Goal: Task Accomplishment & Management: Use online tool/utility

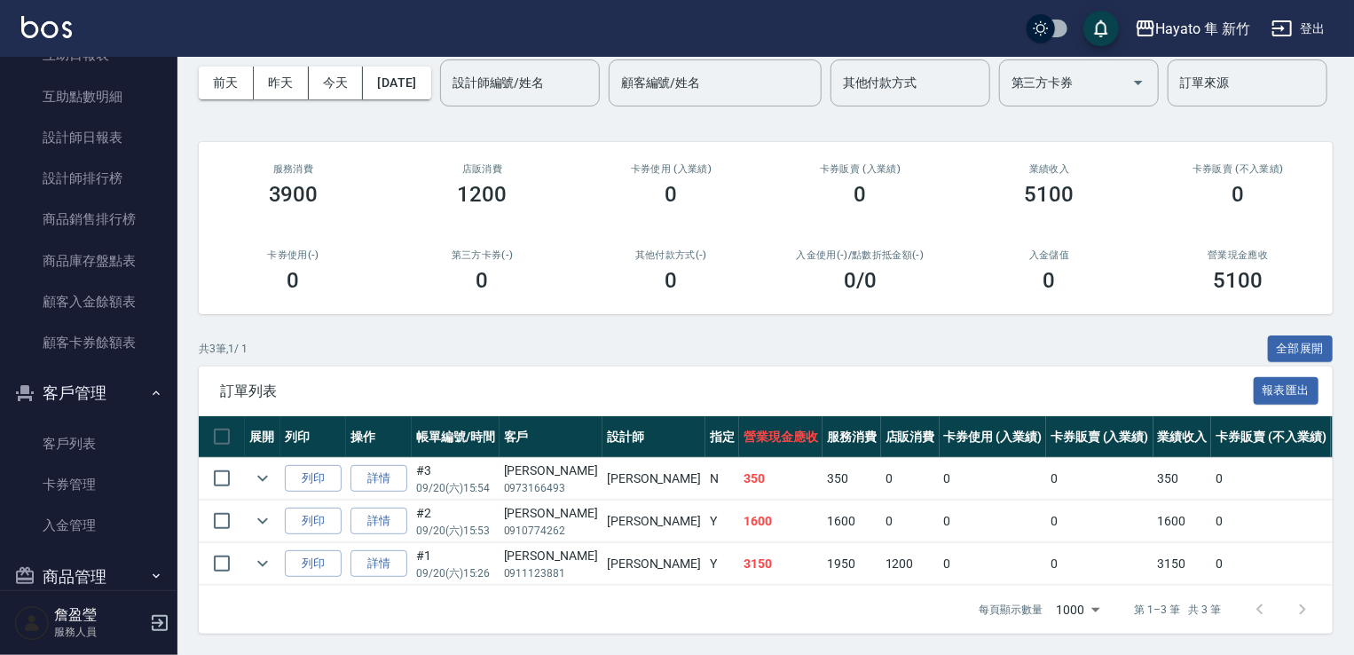
scroll to position [550, 0]
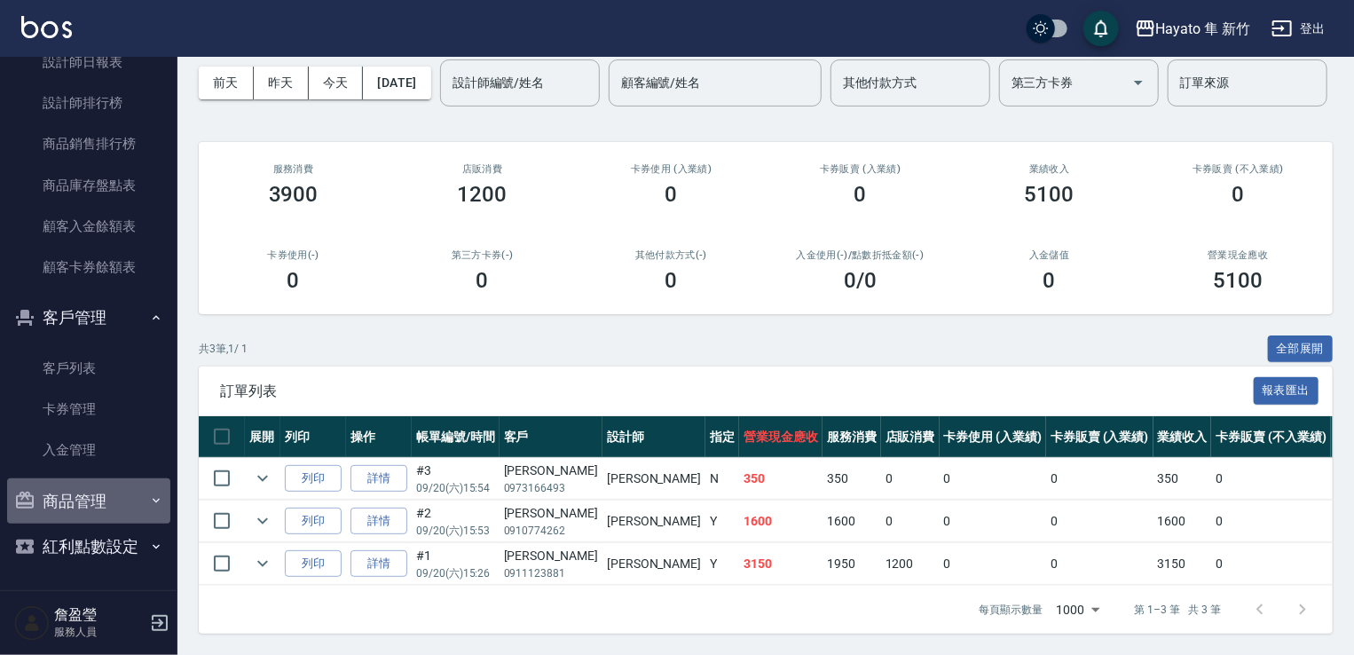
click at [114, 522] on button "商品管理" at bounding box center [88, 501] width 163 height 46
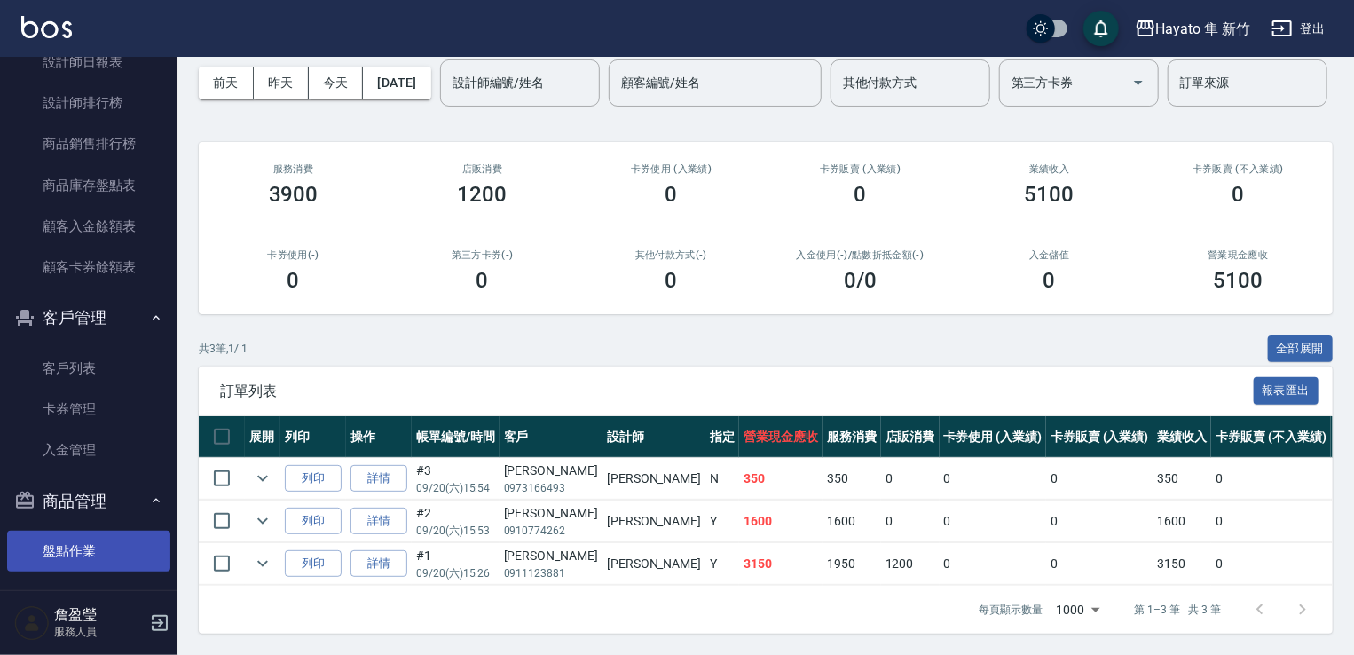
click at [114, 544] on link "盤點作業" at bounding box center [88, 551] width 163 height 41
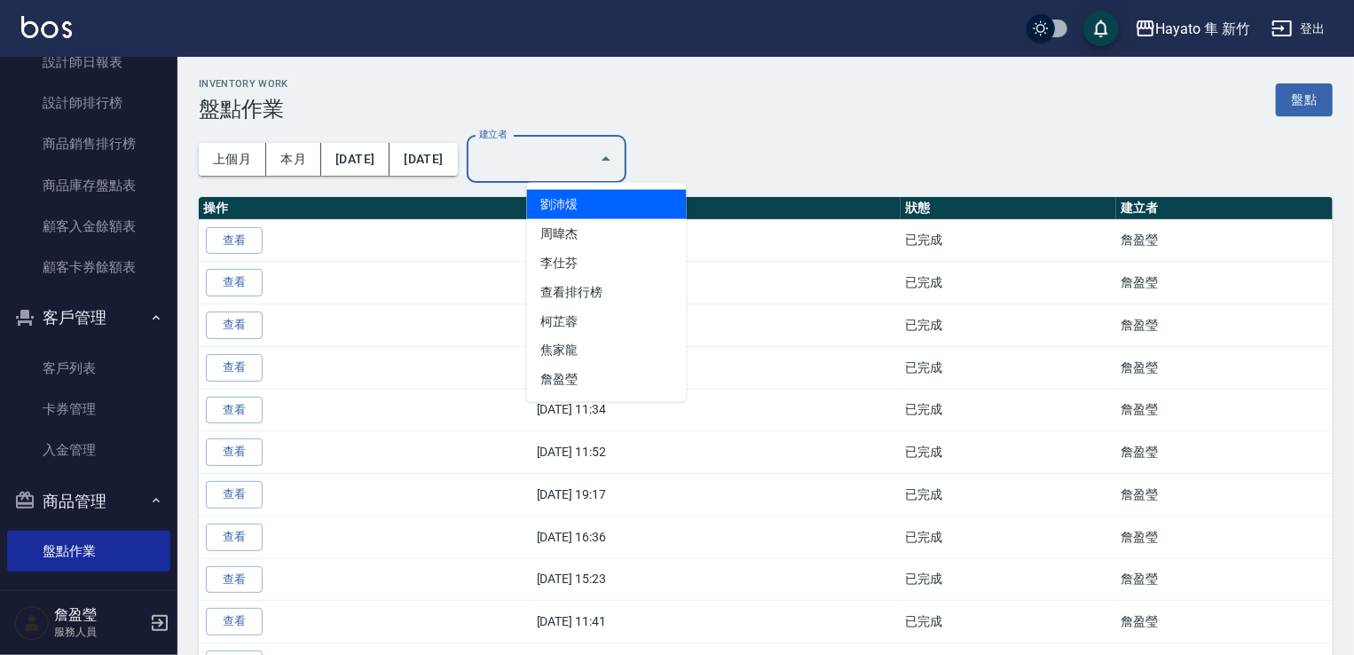
click at [592, 146] on input "建立者" at bounding box center [533, 159] width 117 height 31
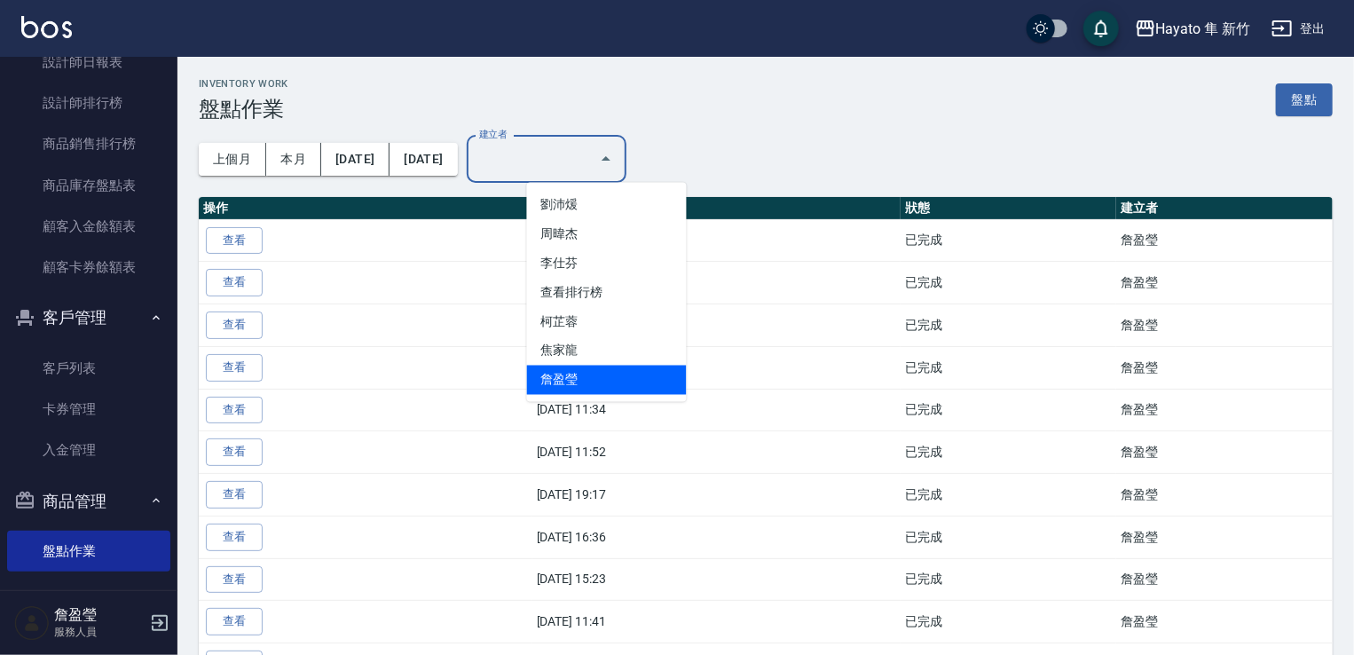
click at [554, 373] on li "詹盈瑩" at bounding box center [607, 380] width 160 height 29
type input "詹盈瑩"
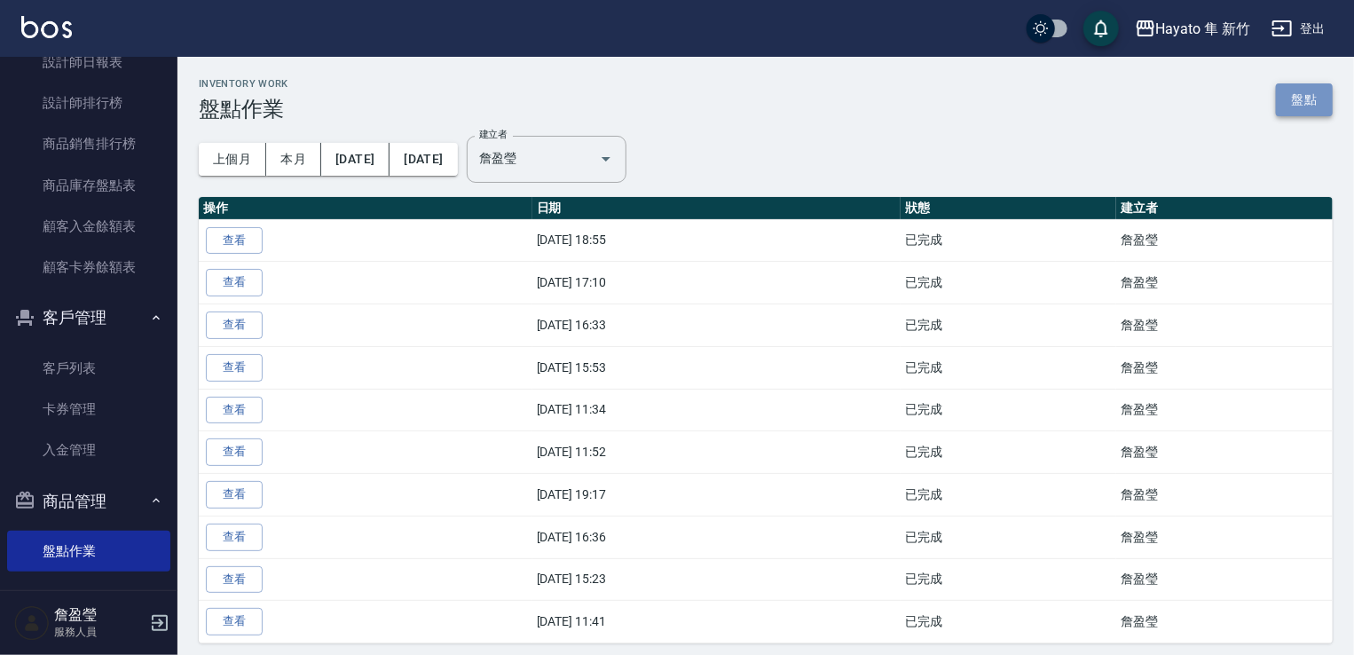
click at [1306, 100] on link "盤點" at bounding box center [1304, 99] width 57 height 33
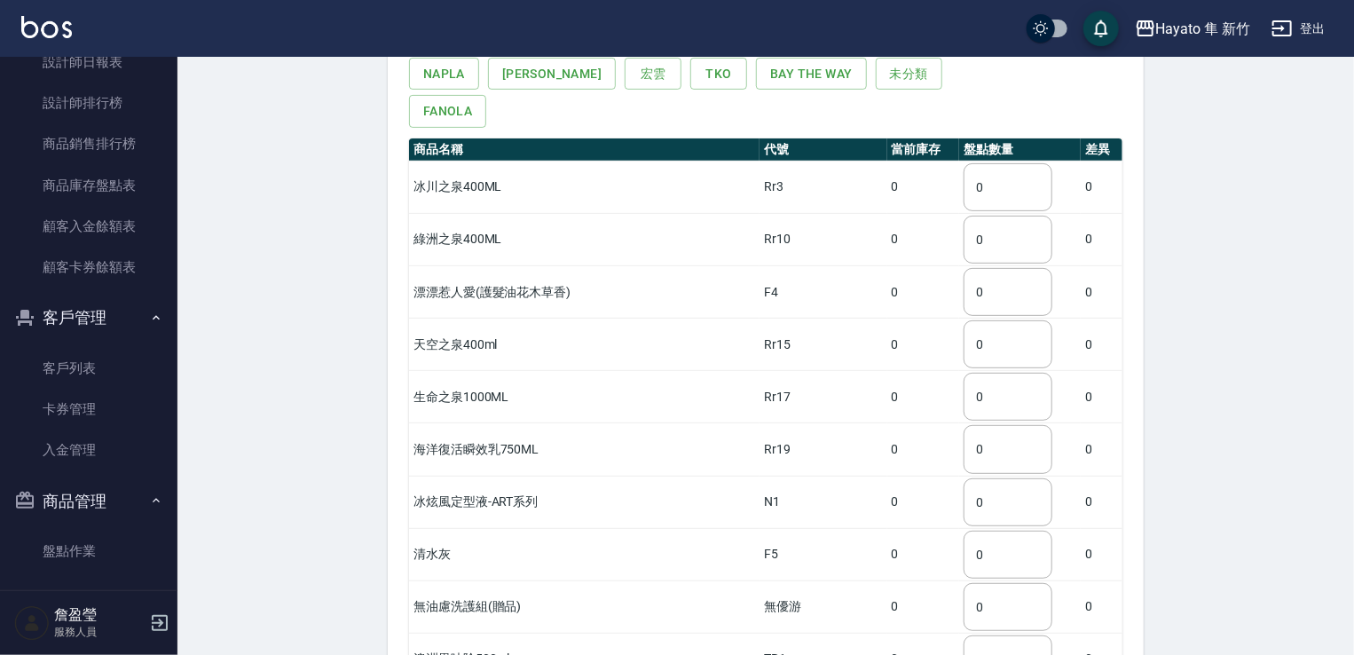
scroll to position [89, 0]
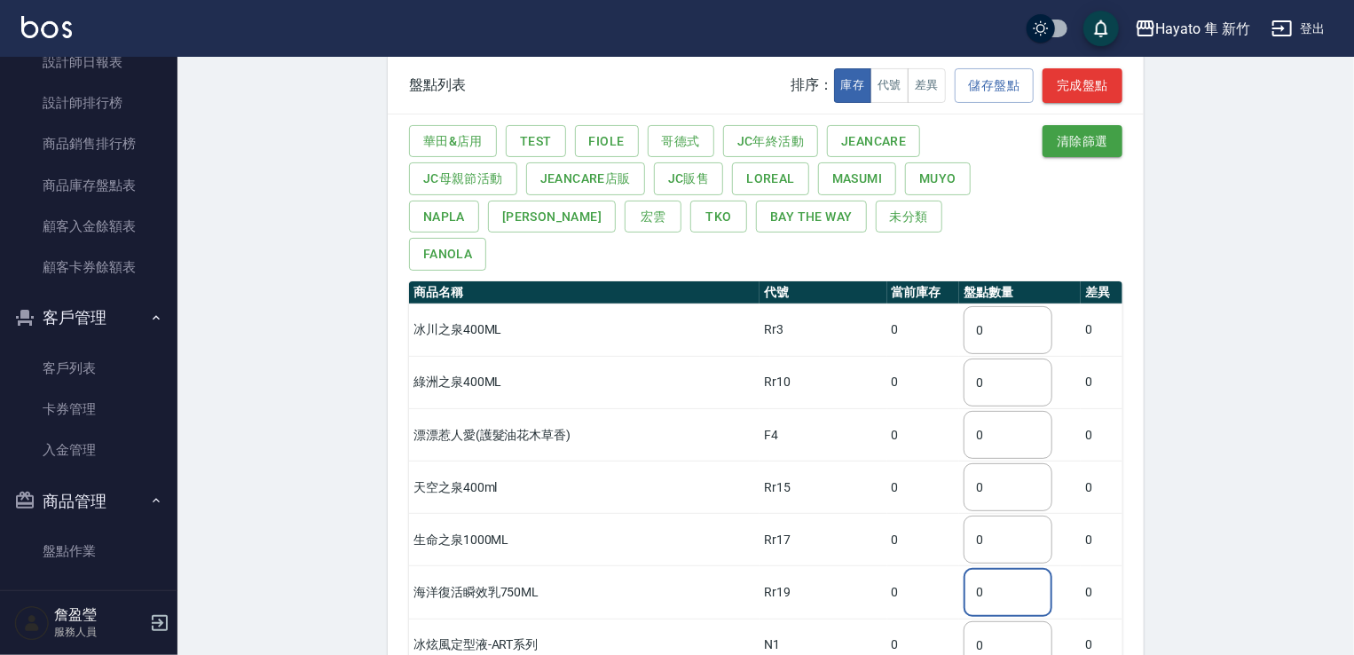
drag, startPoint x: 962, startPoint y: 548, endPoint x: 930, endPoint y: 548, distance: 31.9
click at [964, 568] on input "0" at bounding box center [1008, 592] width 89 height 48
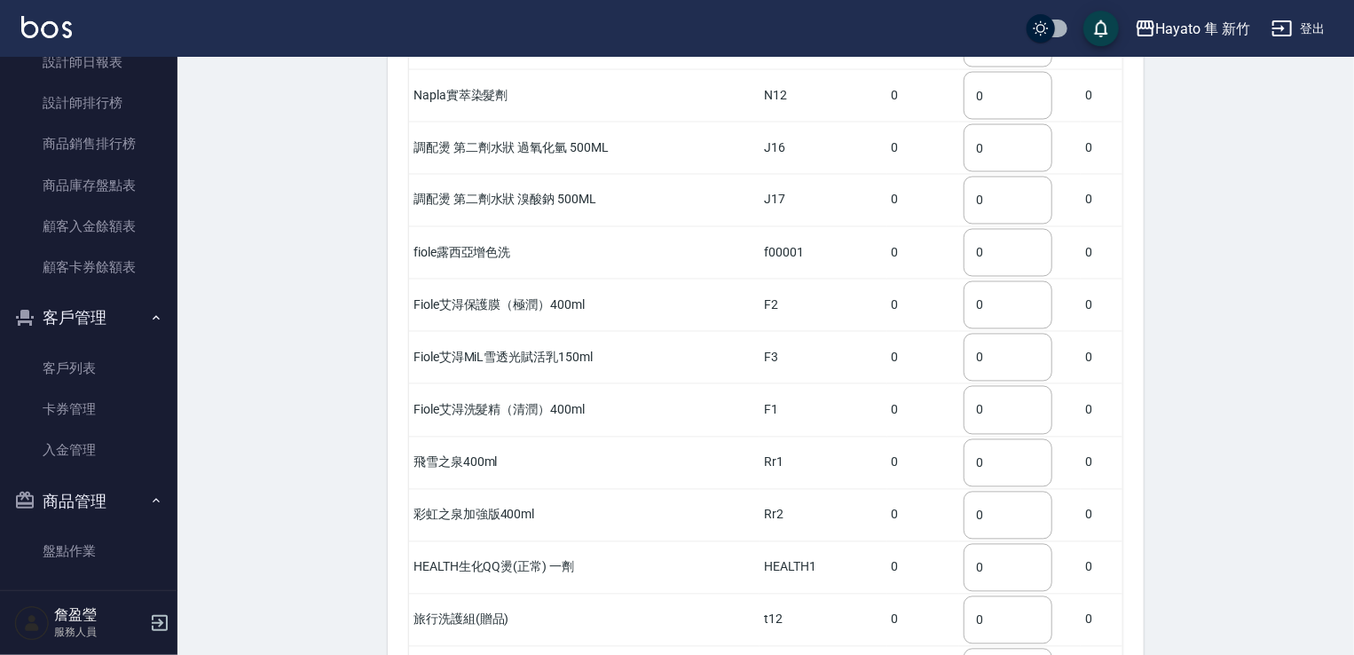
scroll to position [1774, 0]
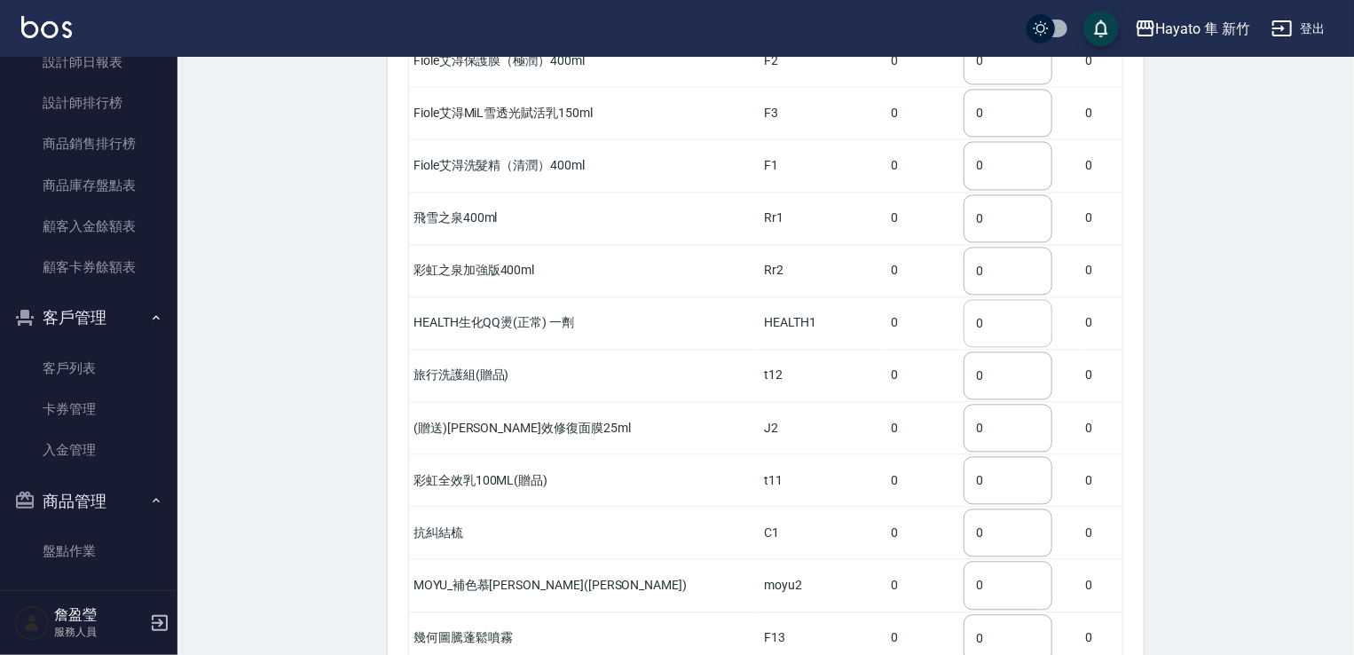
type input "1"
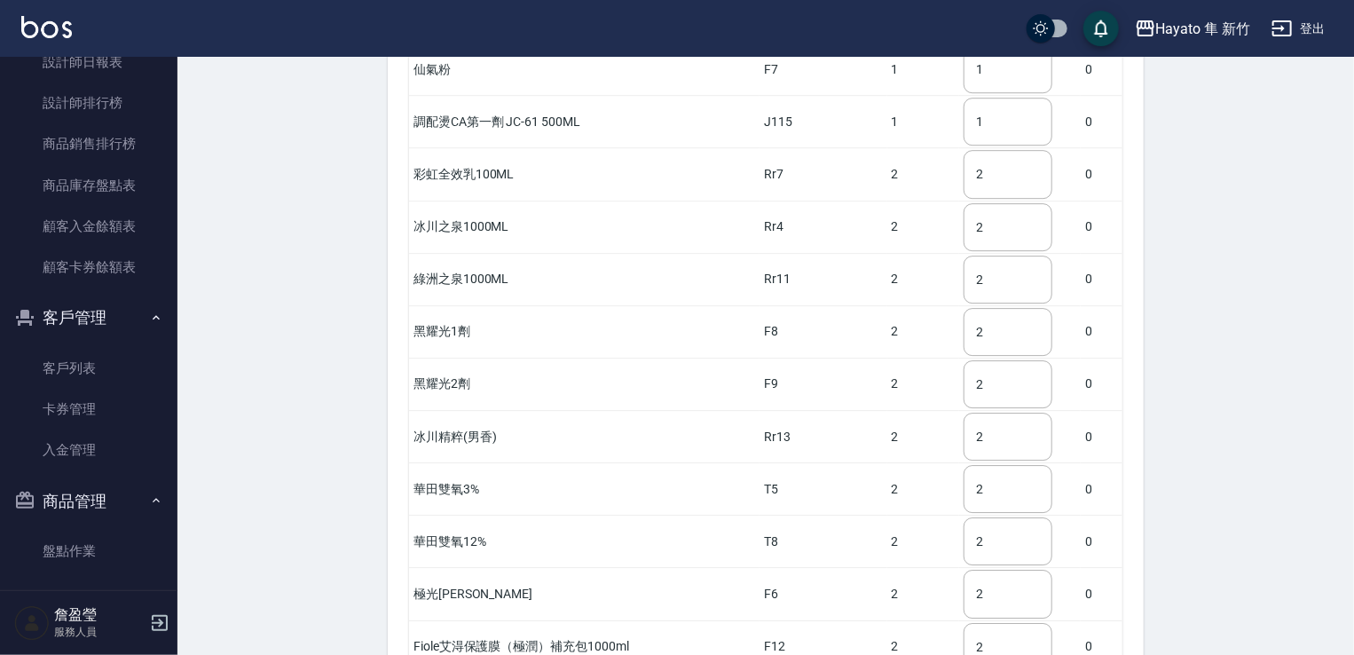
scroll to position [2562, 0]
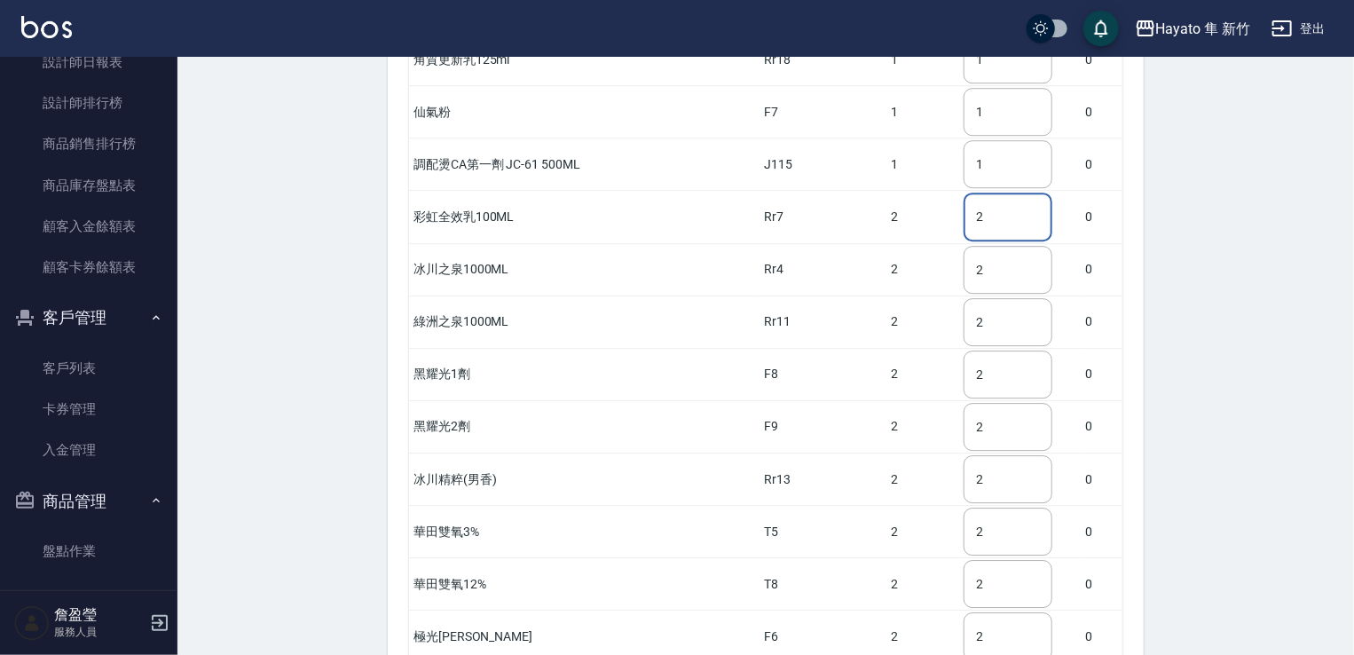
click at [964, 193] on input "2" at bounding box center [1008, 217] width 89 height 48
drag, startPoint x: 951, startPoint y: 189, endPoint x: 927, endPoint y: 187, distance: 24.0
click at [959, 191] on td "2 ​" at bounding box center [1020, 217] width 122 height 52
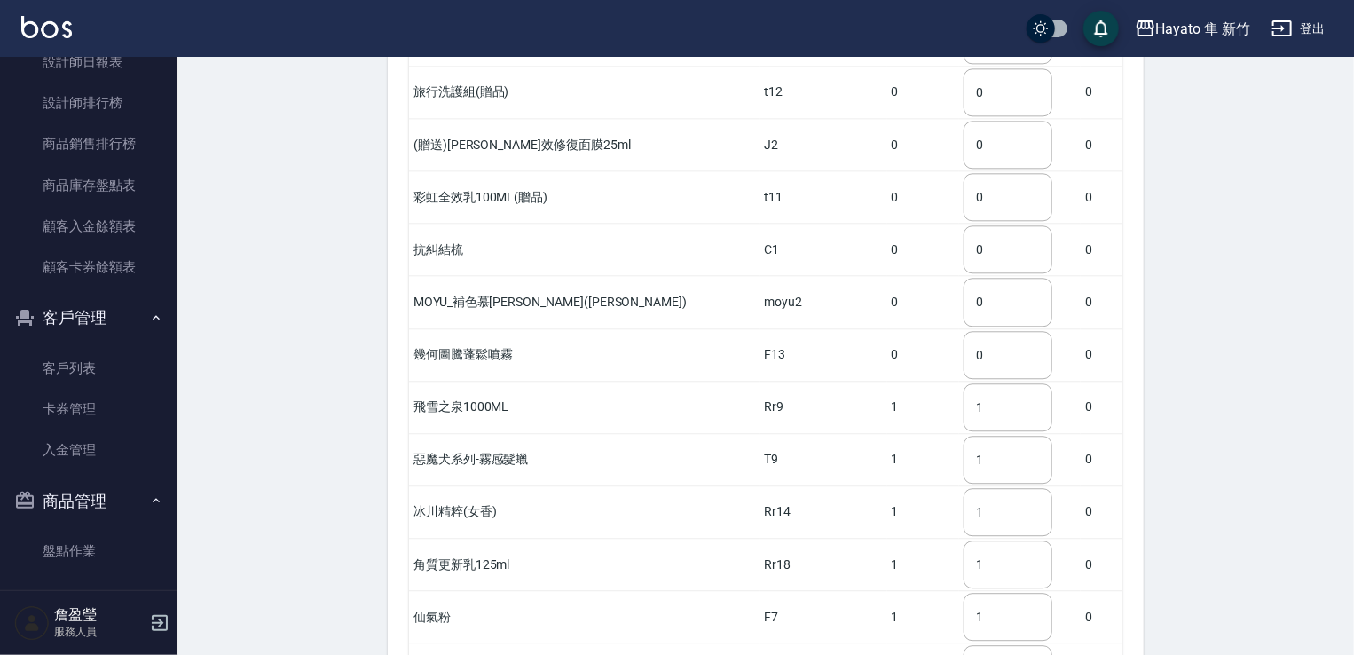
scroll to position [2030, 0]
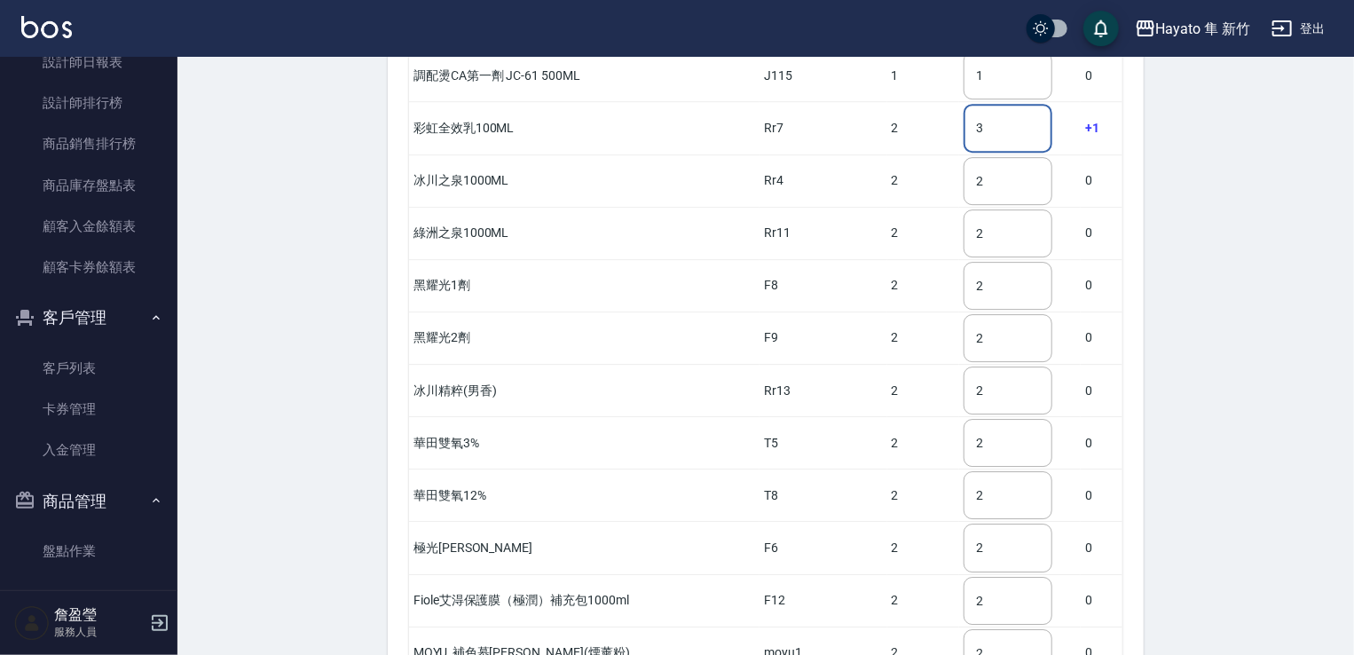
type input "3"
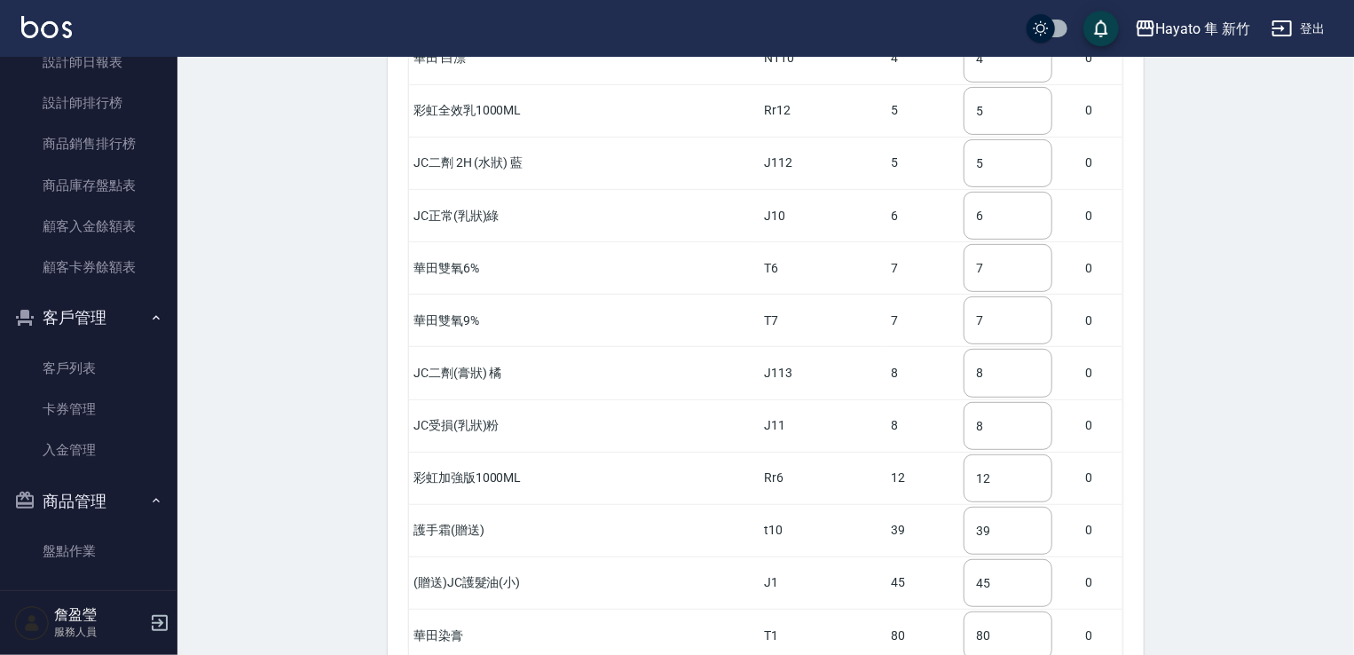
scroll to position [3716, 0]
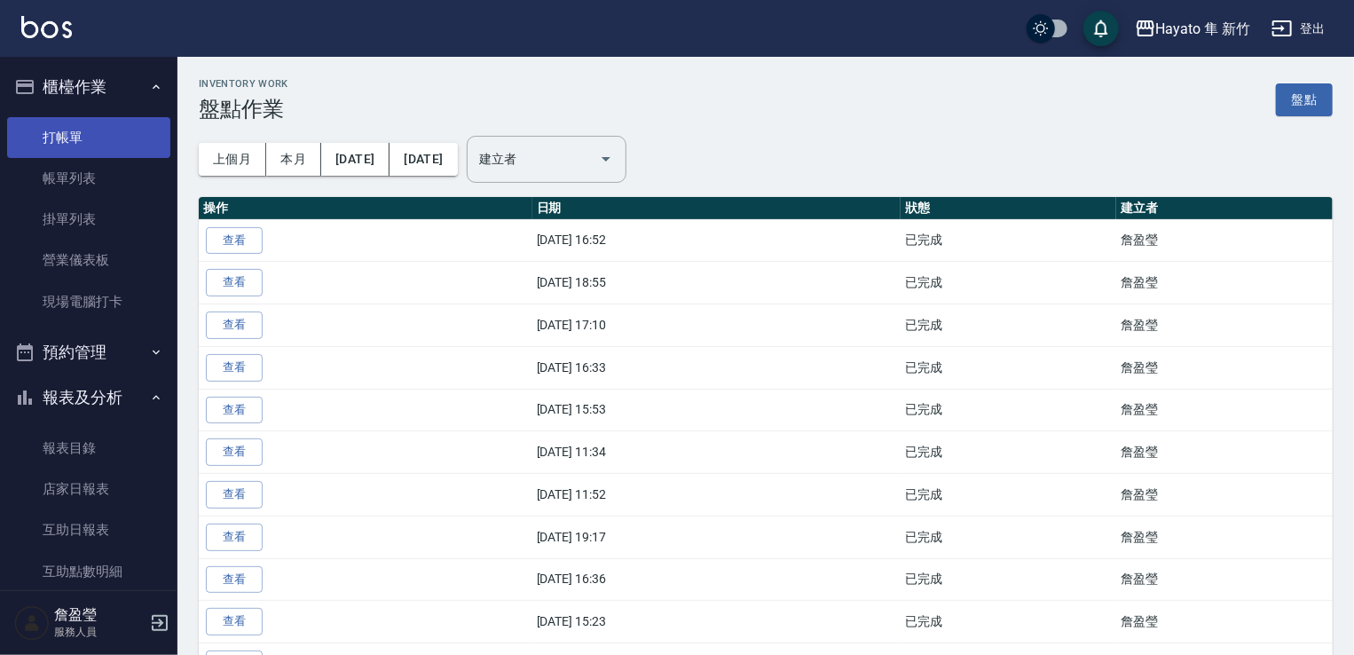
click at [77, 125] on link "打帳單" at bounding box center [88, 137] width 163 height 41
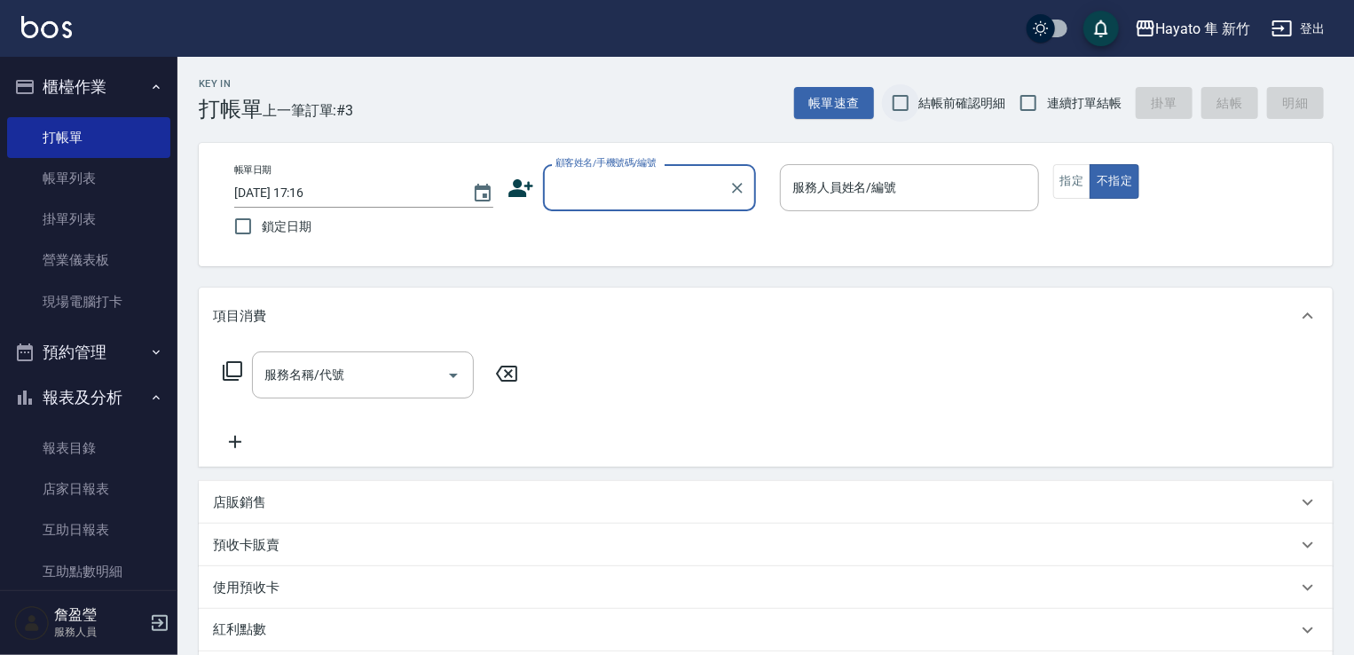
click at [913, 110] on input "結帳前確認明細" at bounding box center [900, 102] width 37 height 37
checkbox input "true"
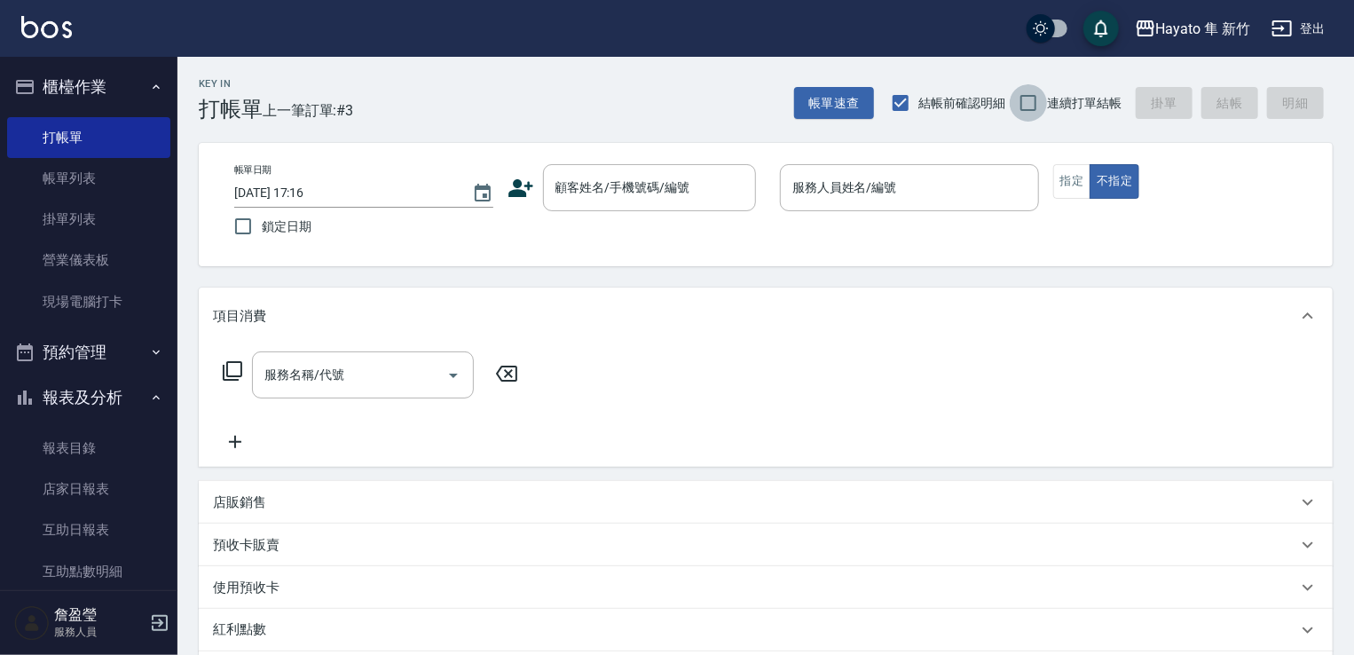
click at [1042, 101] on input "連續打單結帳" at bounding box center [1028, 102] width 37 height 37
checkbox input "true"
click at [1059, 185] on button "指定" at bounding box center [1072, 181] width 38 height 35
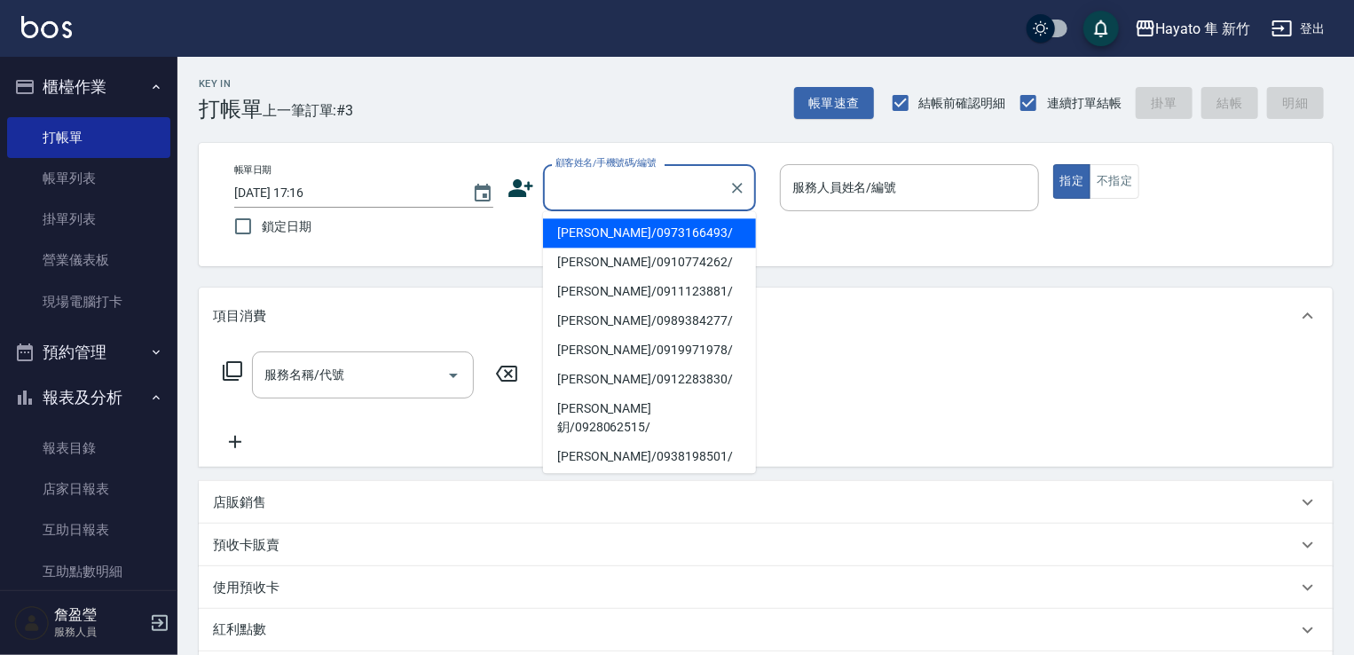
click at [621, 184] on input "顧客姓名/手機號碼/編號" at bounding box center [636, 187] width 170 height 31
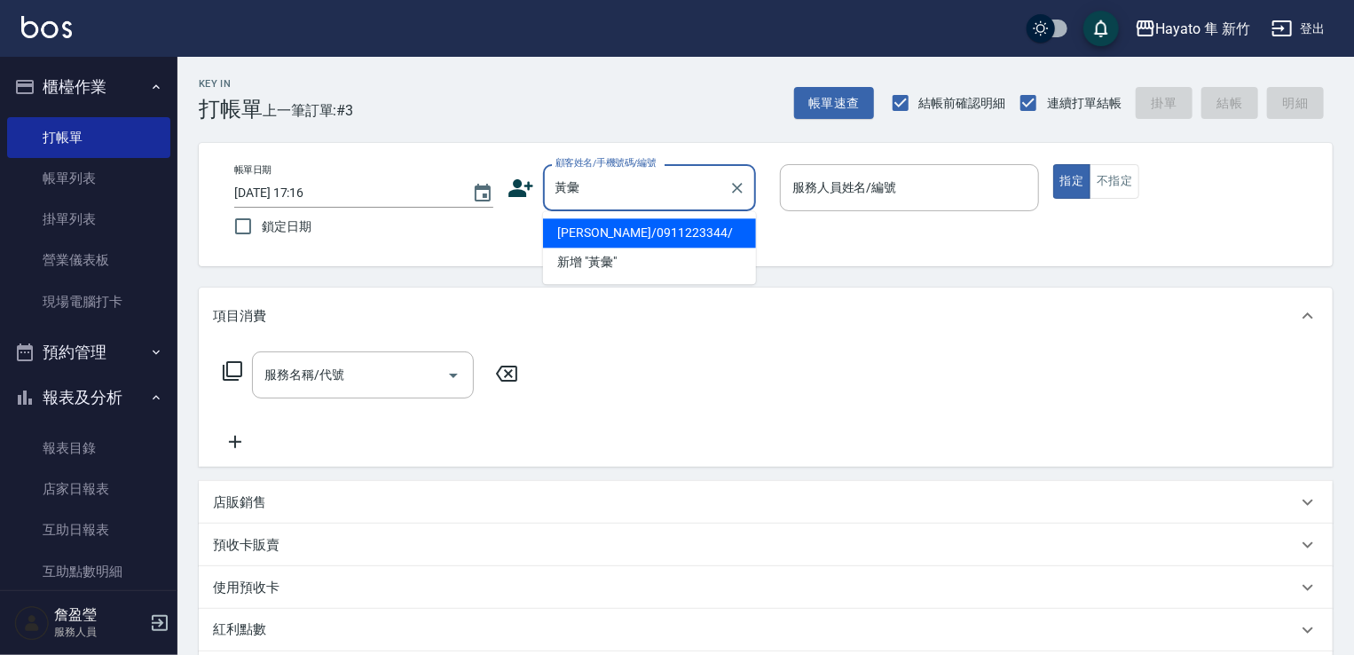
click at [643, 232] on li "[PERSON_NAME]/0911223344/" at bounding box center [649, 232] width 213 height 29
type input "[PERSON_NAME]/0911223344/"
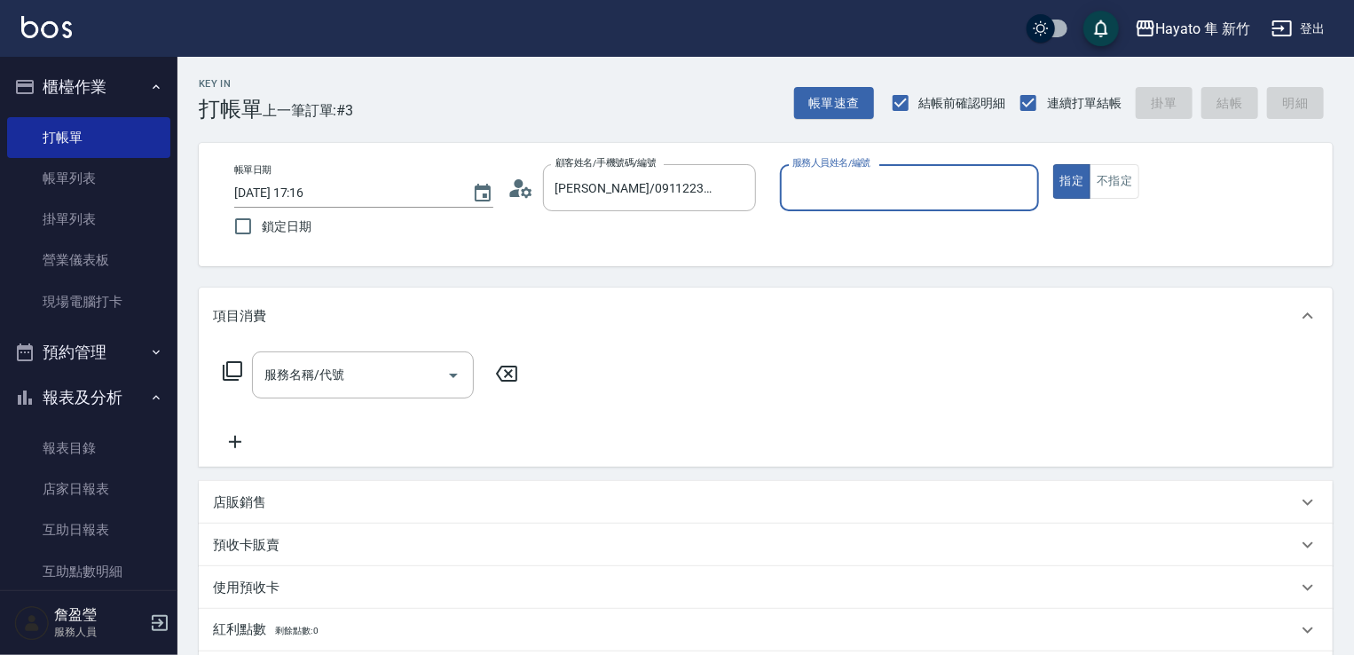
type input "En(無代號)"
click at [461, 366] on icon "Open" at bounding box center [453, 375] width 21 height 21
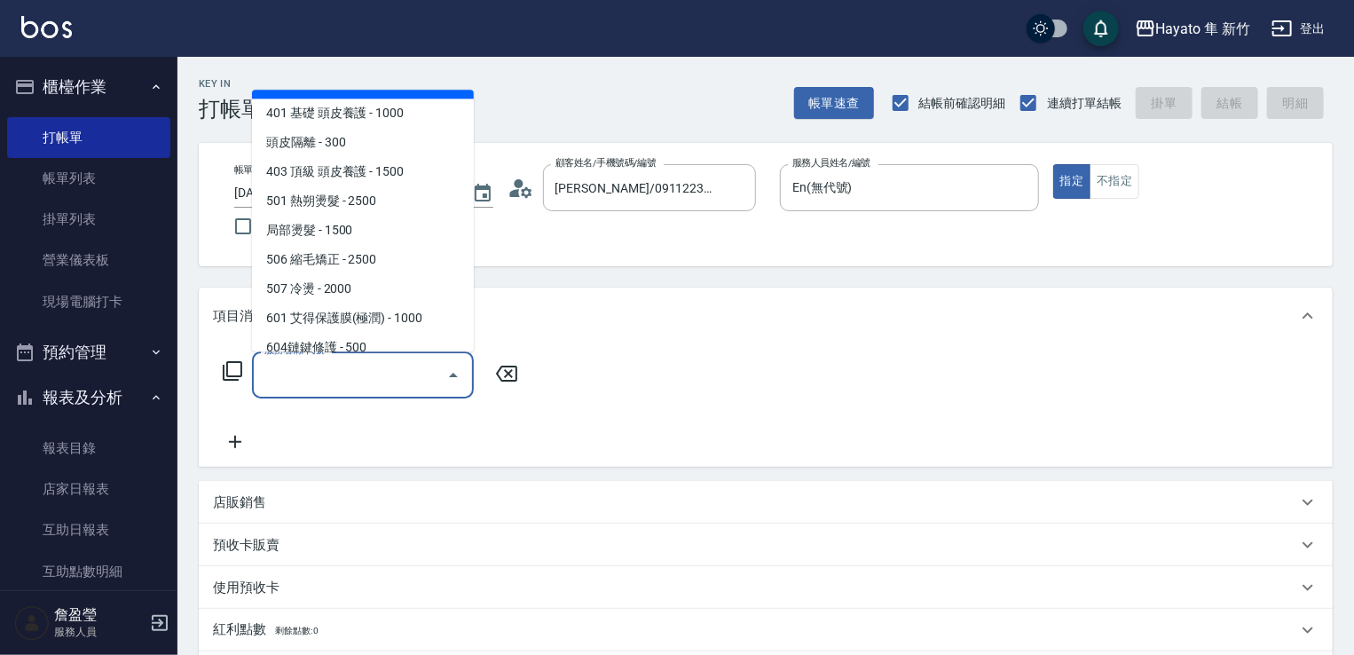
scroll to position [309, 0]
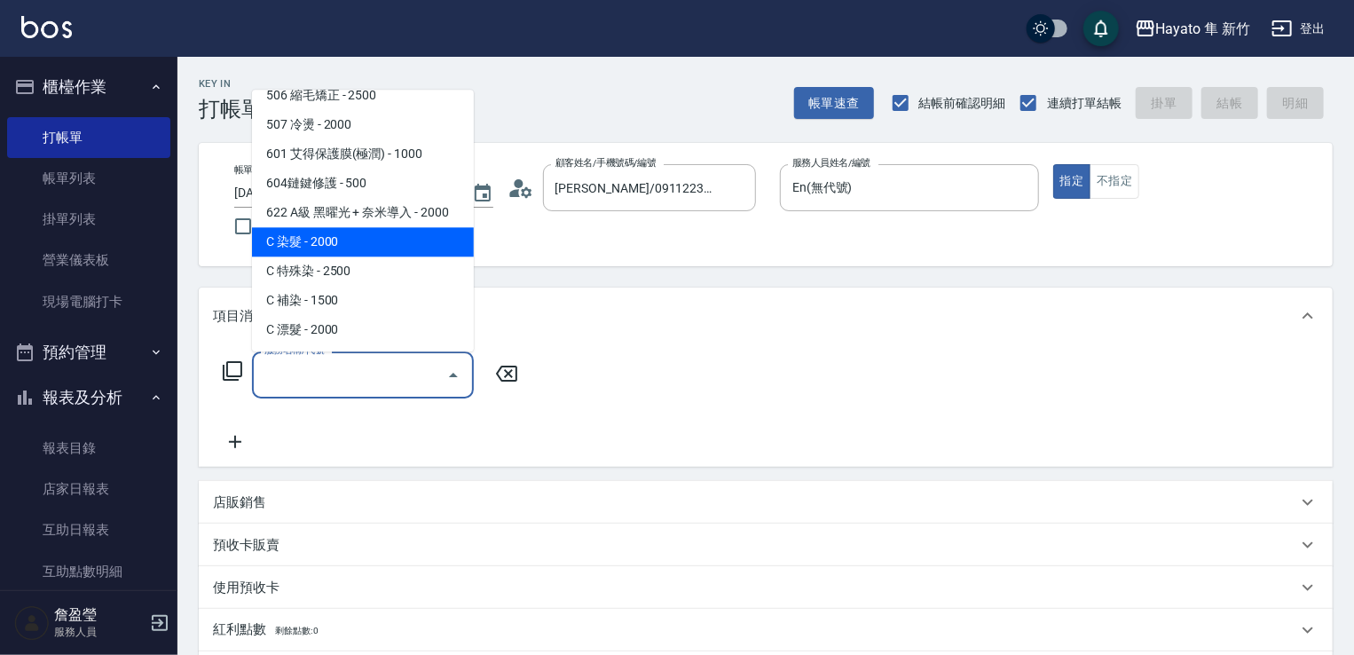
click at [381, 248] on span "C 染髮 - 2000" at bounding box center [363, 241] width 222 height 29
type input "C 染髮(701)"
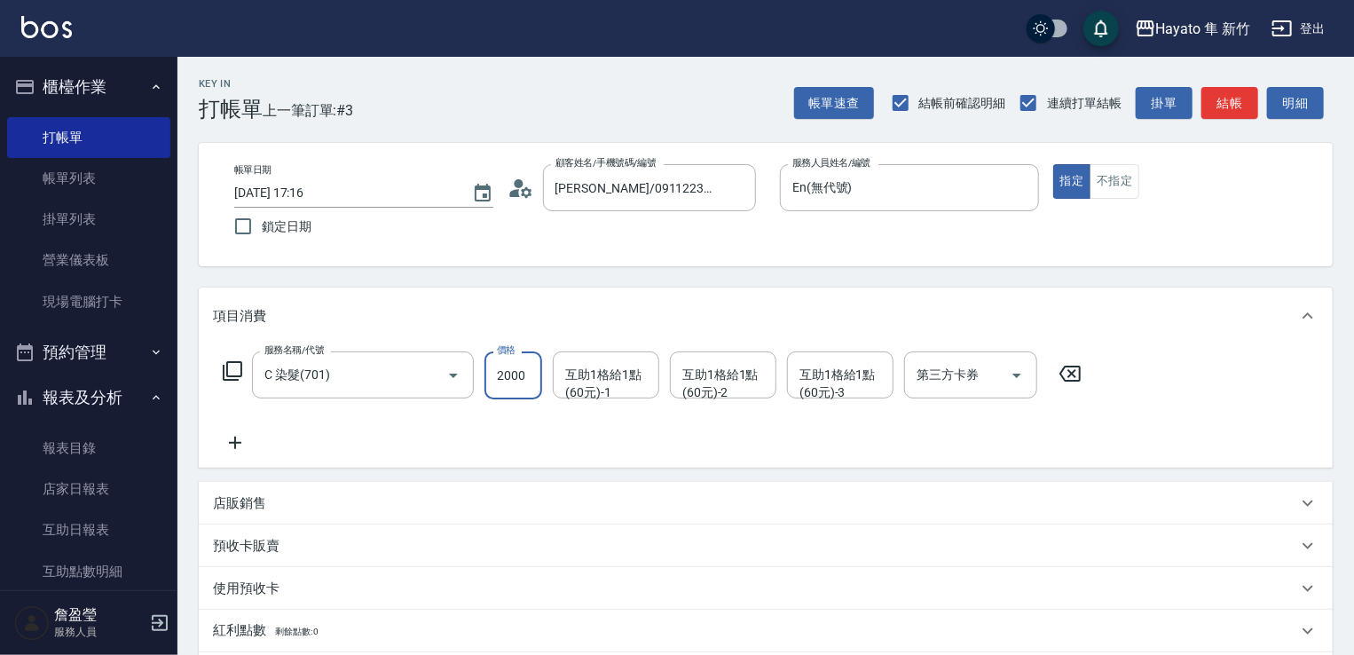
click at [510, 389] on input "2000" at bounding box center [513, 375] width 58 height 48
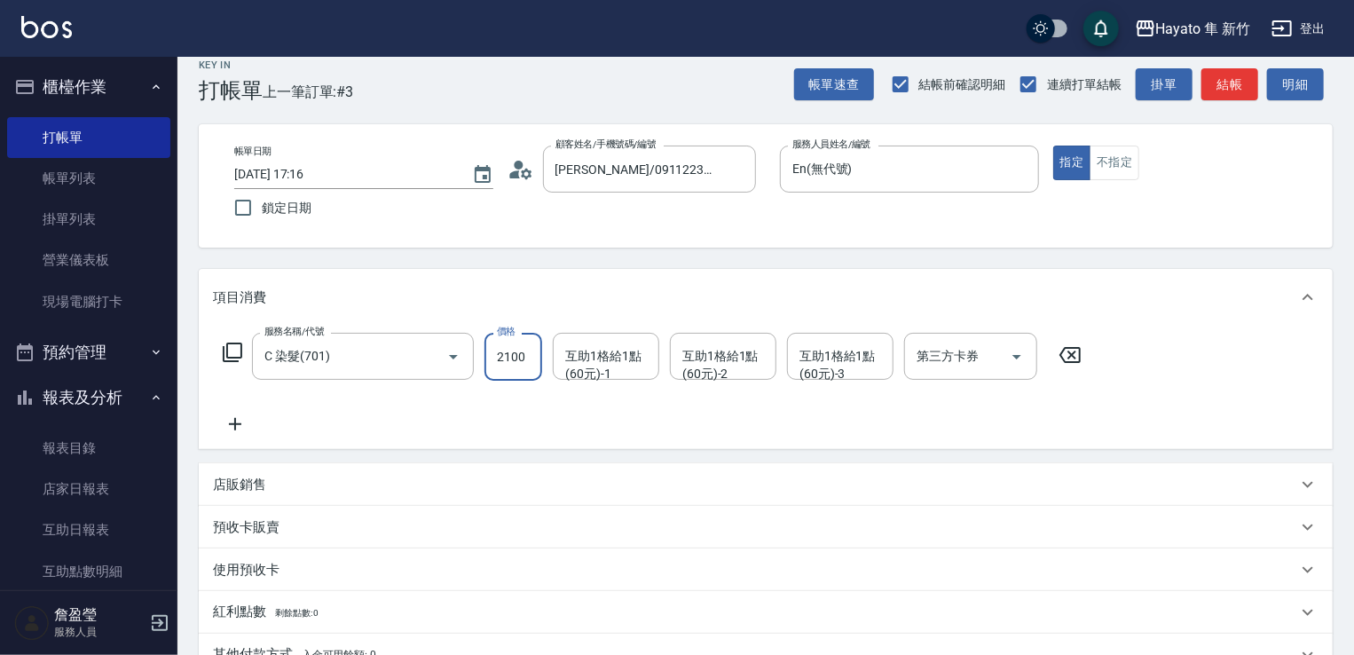
scroll to position [281, 0]
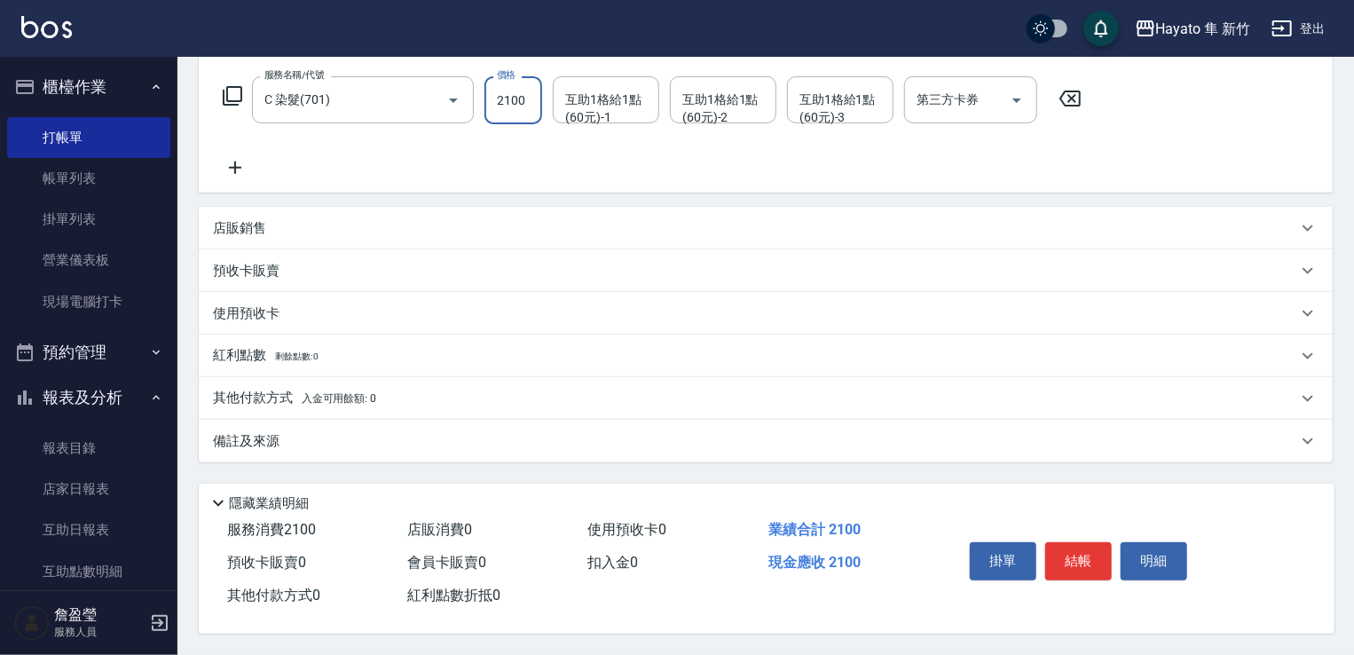
type input "2100"
click at [358, 438] on div "備註及來源" at bounding box center [755, 441] width 1084 height 19
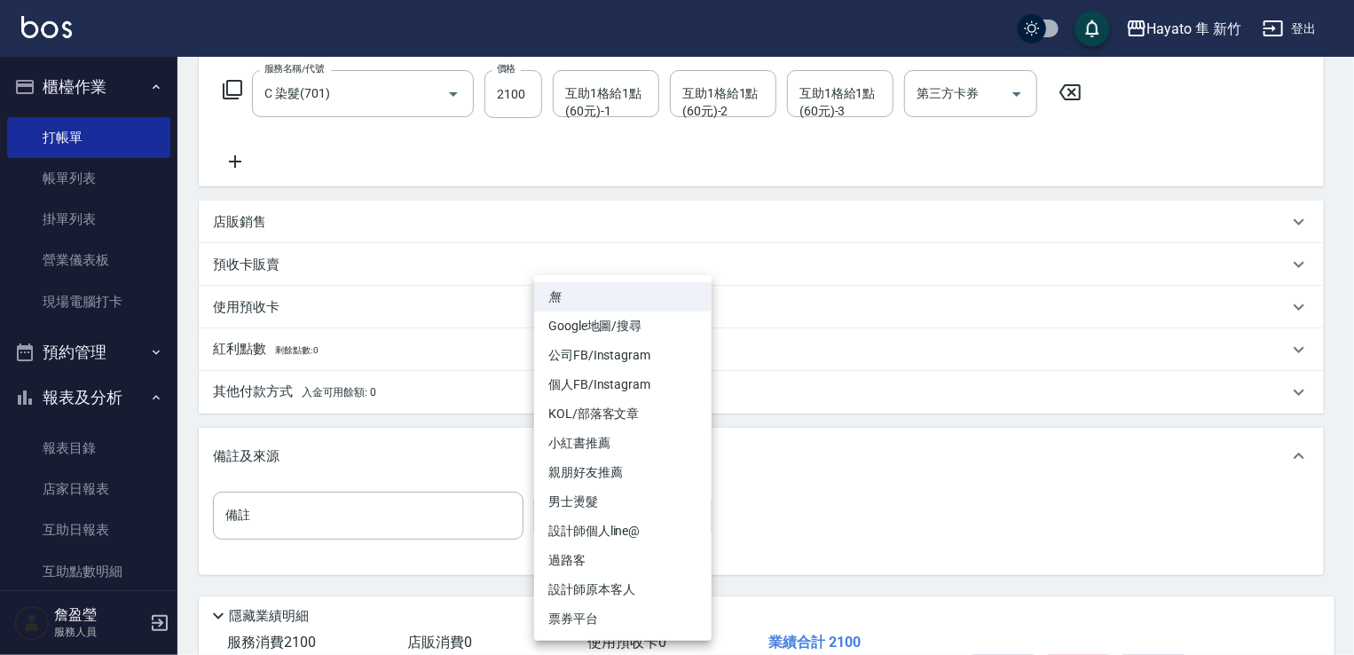
click at [639, 523] on body "Hayato 隼 新竹 登出 櫃檯作業 打帳單 帳單列表 掛單列表 營業儀表板 現場電腦打卡 預約管理 預約管理 報表及分析 報表目錄 店家日報表 互助日報表…" at bounding box center [677, 243] width 1354 height 1049
click at [641, 594] on li "設計師原本客人" at bounding box center [622, 589] width 177 height 29
type input "設計師原本客人"
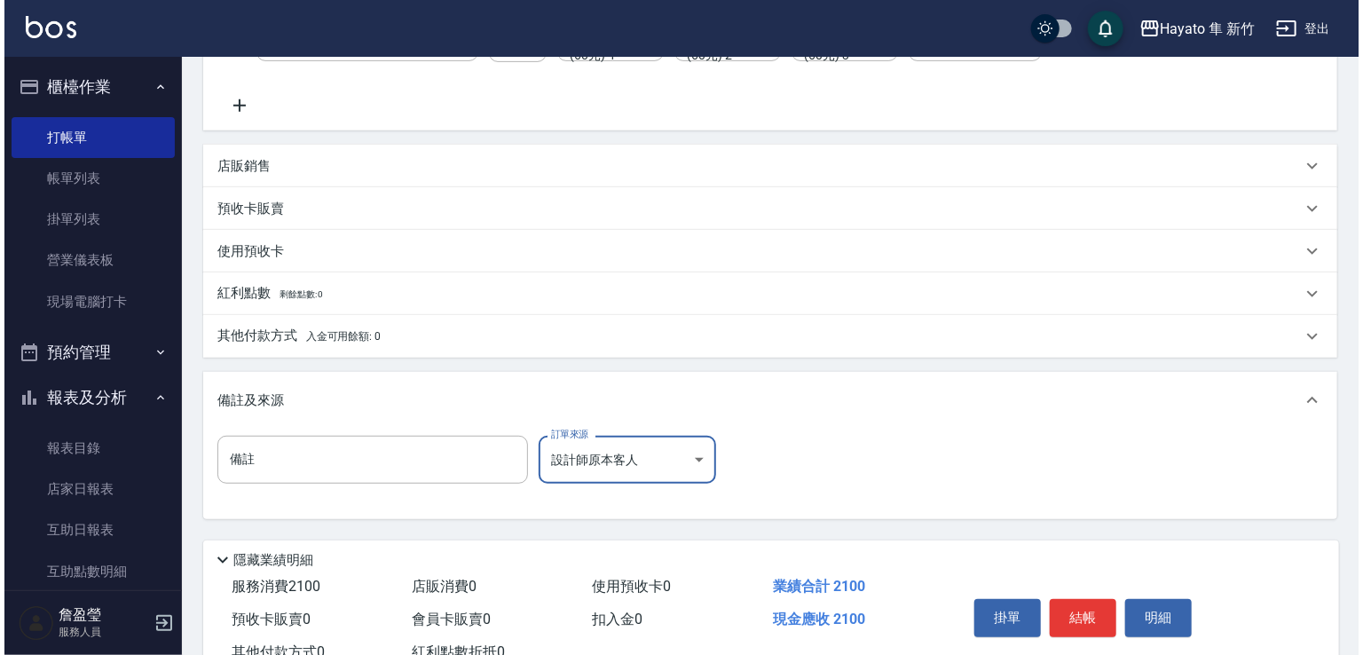
scroll to position [400, 0]
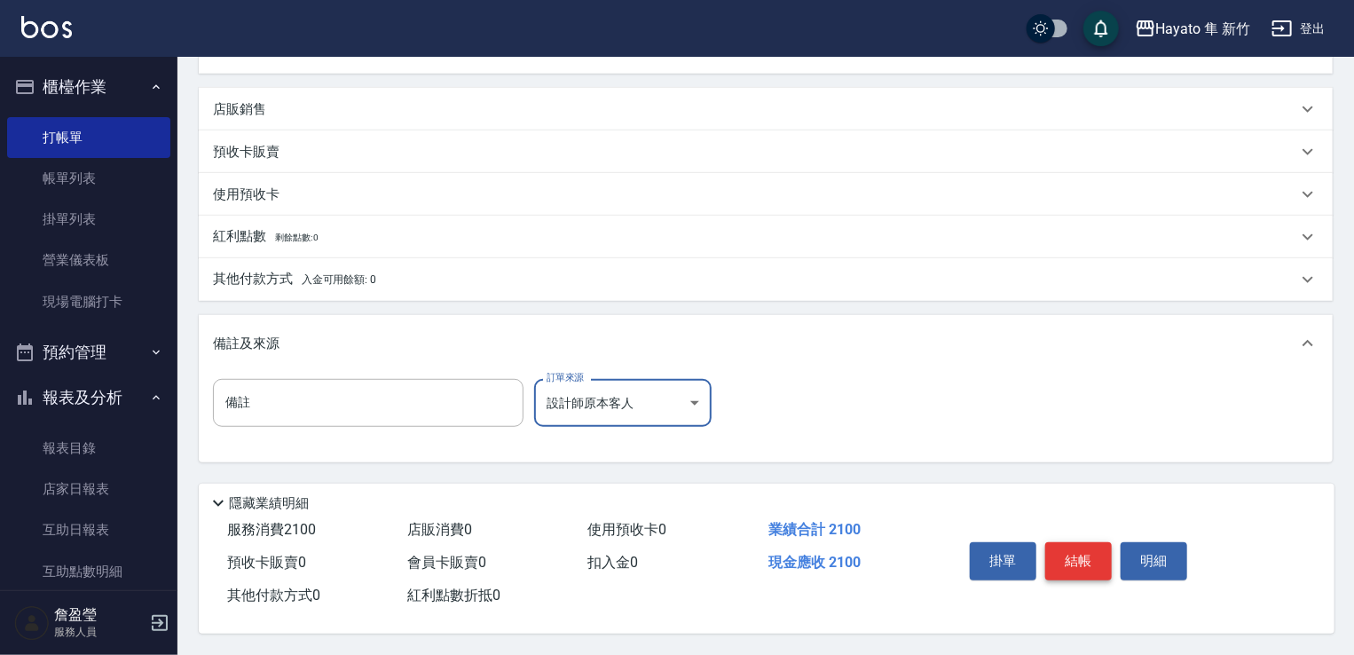
click at [1066, 555] on button "結帳" at bounding box center [1078, 560] width 67 height 37
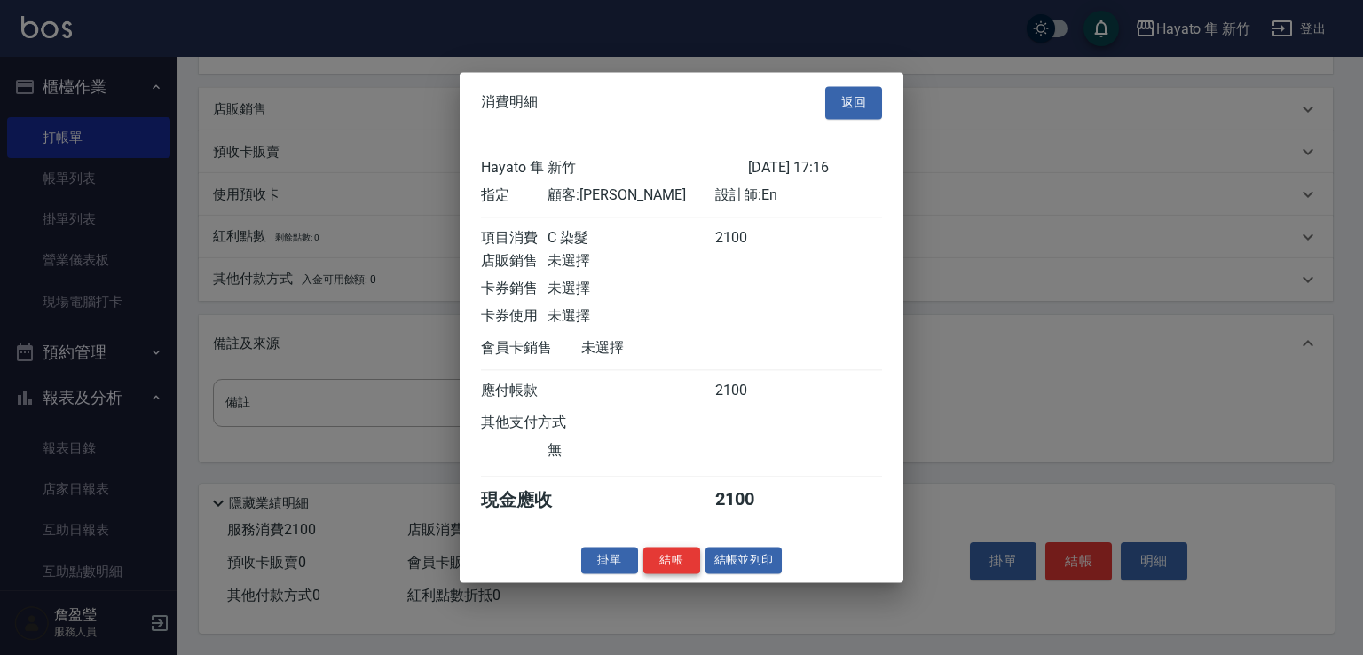
click at [676, 571] on button "結帳" at bounding box center [671, 561] width 57 height 28
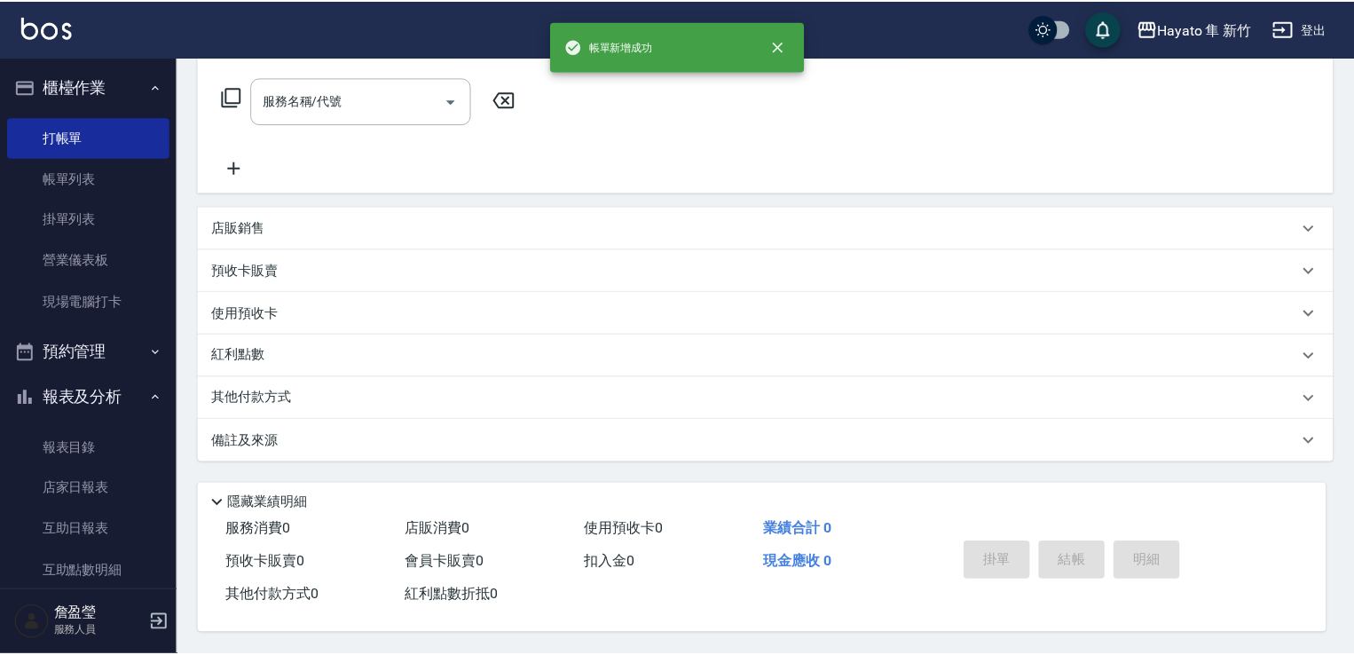
scroll to position [0, 0]
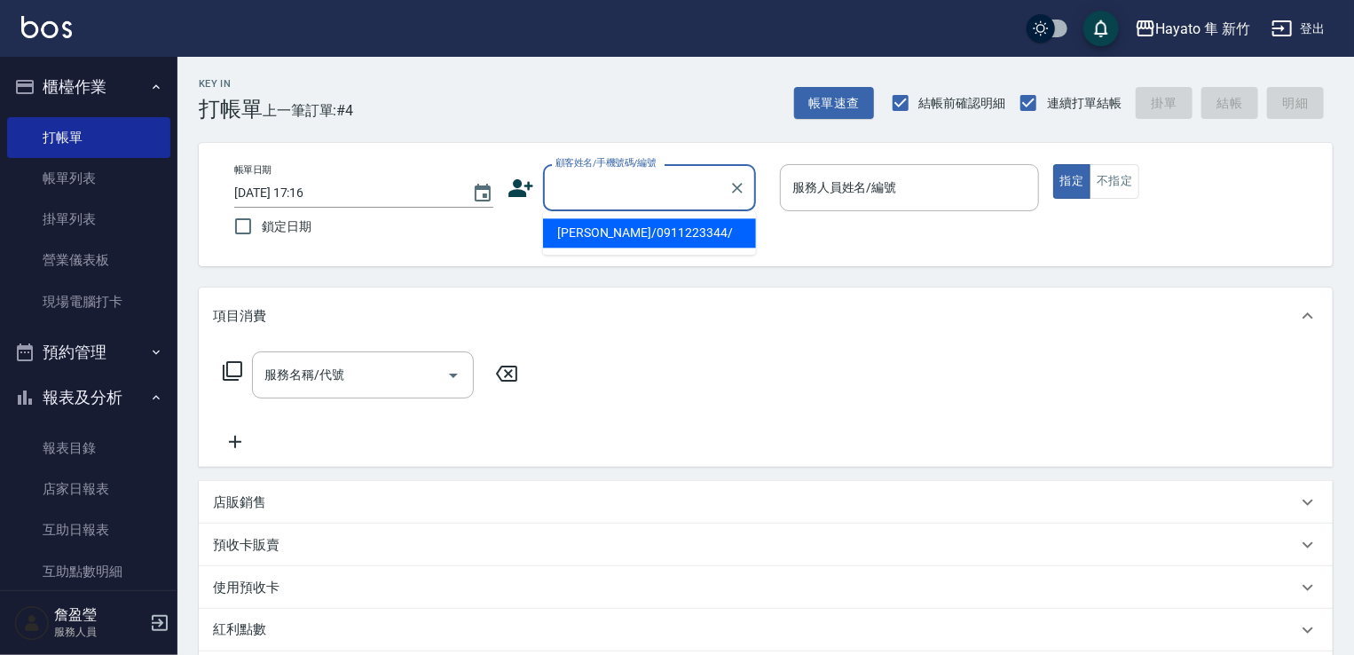
click at [605, 174] on input "顧客姓名/手機號碼/編號" at bounding box center [636, 187] width 170 height 31
click at [694, 237] on li "[PERSON_NAME]/0975138308/" at bounding box center [649, 232] width 213 height 29
type input "[PERSON_NAME]/0975138308/"
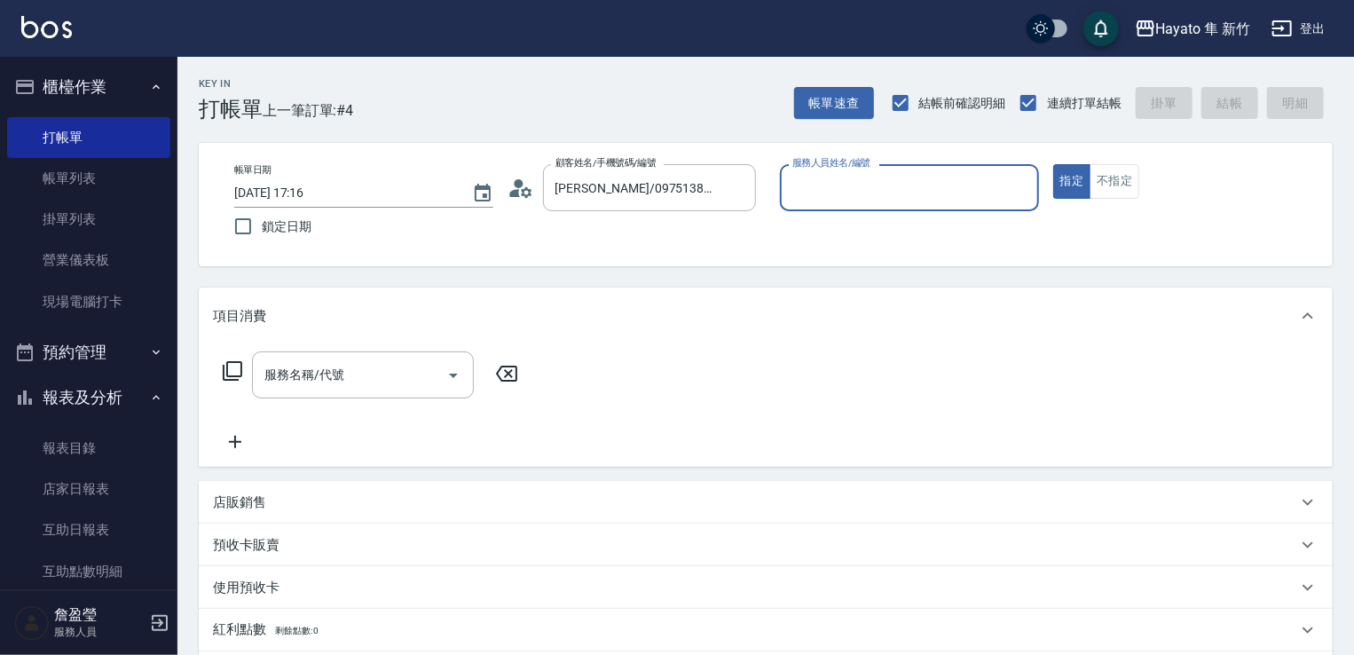
type input "En(無代號)"
click at [458, 370] on icon "Open" at bounding box center [453, 375] width 21 height 21
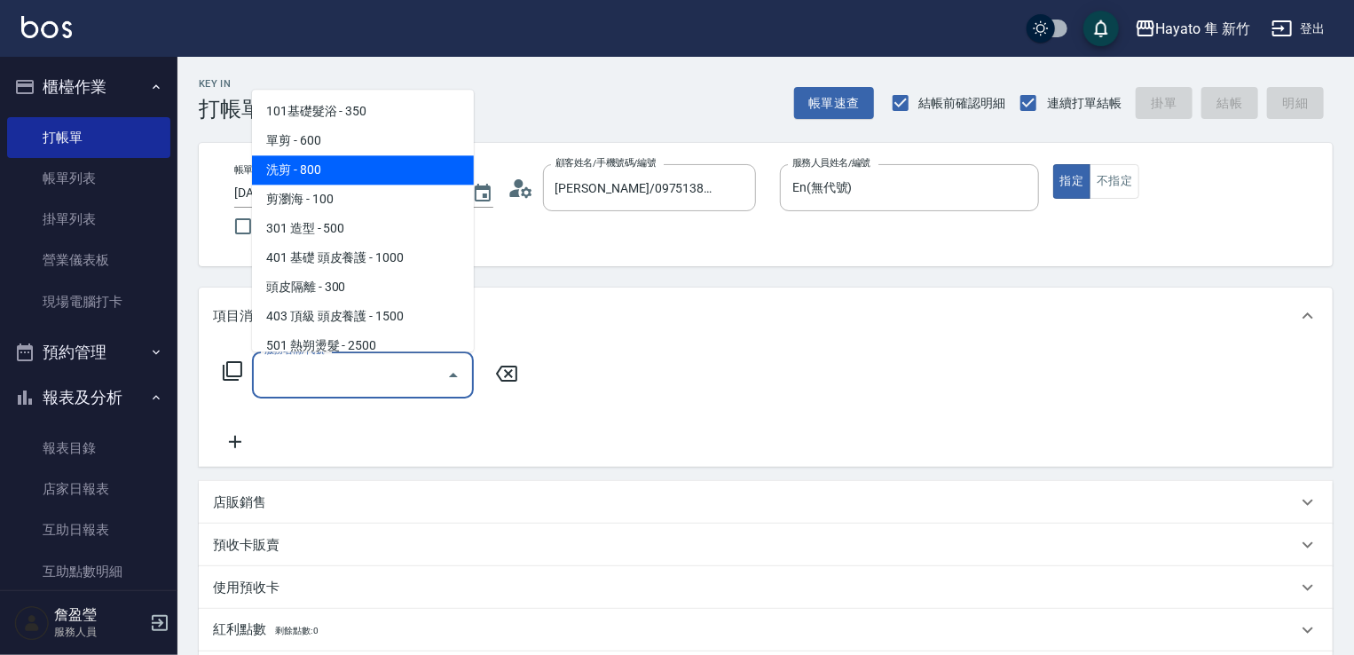
click at [355, 172] on span "洗剪 - 800" at bounding box center [363, 169] width 222 height 29
type input "洗剪(201)"
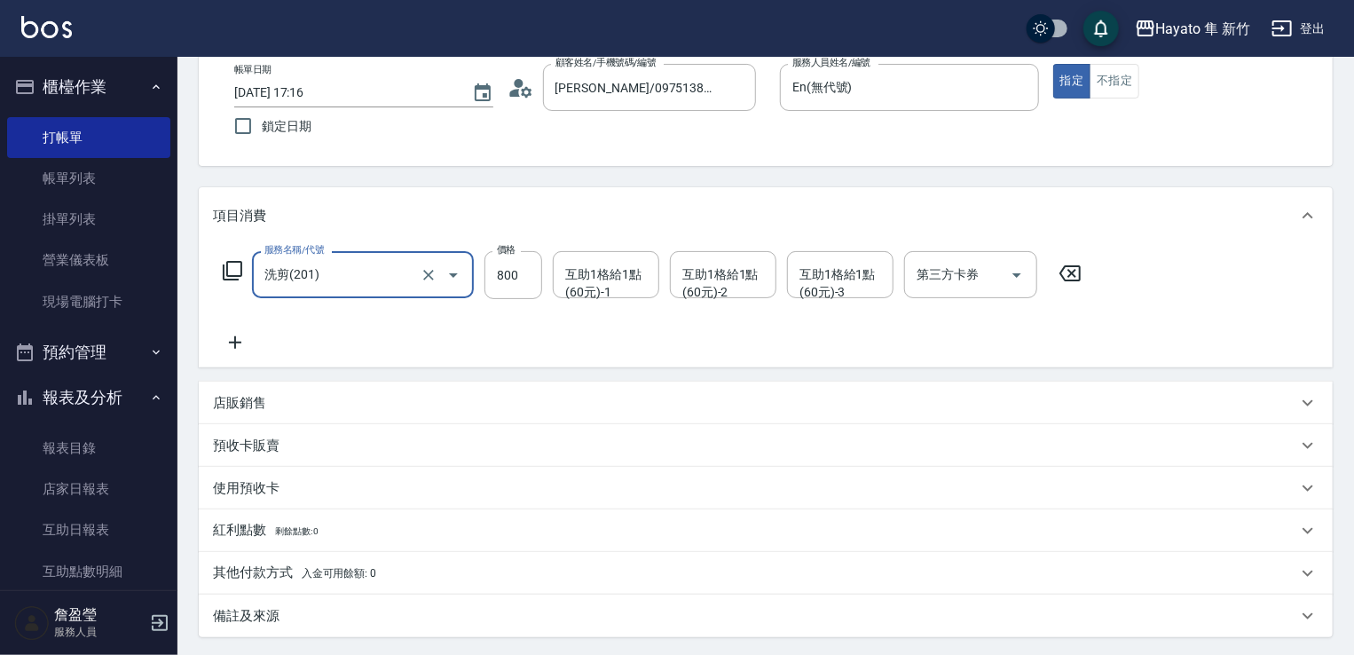
scroll to position [177, 0]
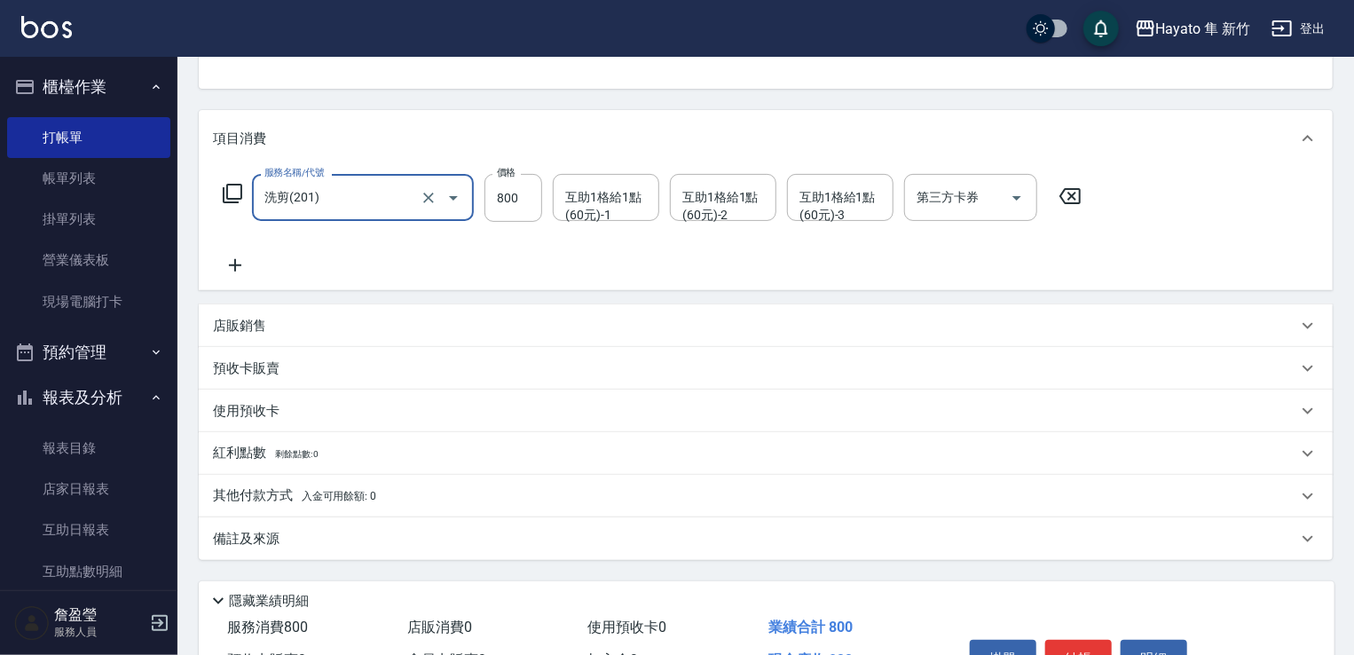
click at [483, 564] on div "Key In 打帳單 上一筆訂單:#4 帳單速查 結帳前確認明細 連續打單結帳 掛單 結帳 明細 帳單日期 [DATE] 17:16 鎖定日期 顧客姓名/手機…" at bounding box center [765, 315] width 1176 height 873
drag, startPoint x: 503, startPoint y: 554, endPoint x: 515, endPoint y: 558, distance: 12.4
click at [511, 558] on div "備註及來源" at bounding box center [766, 538] width 1134 height 43
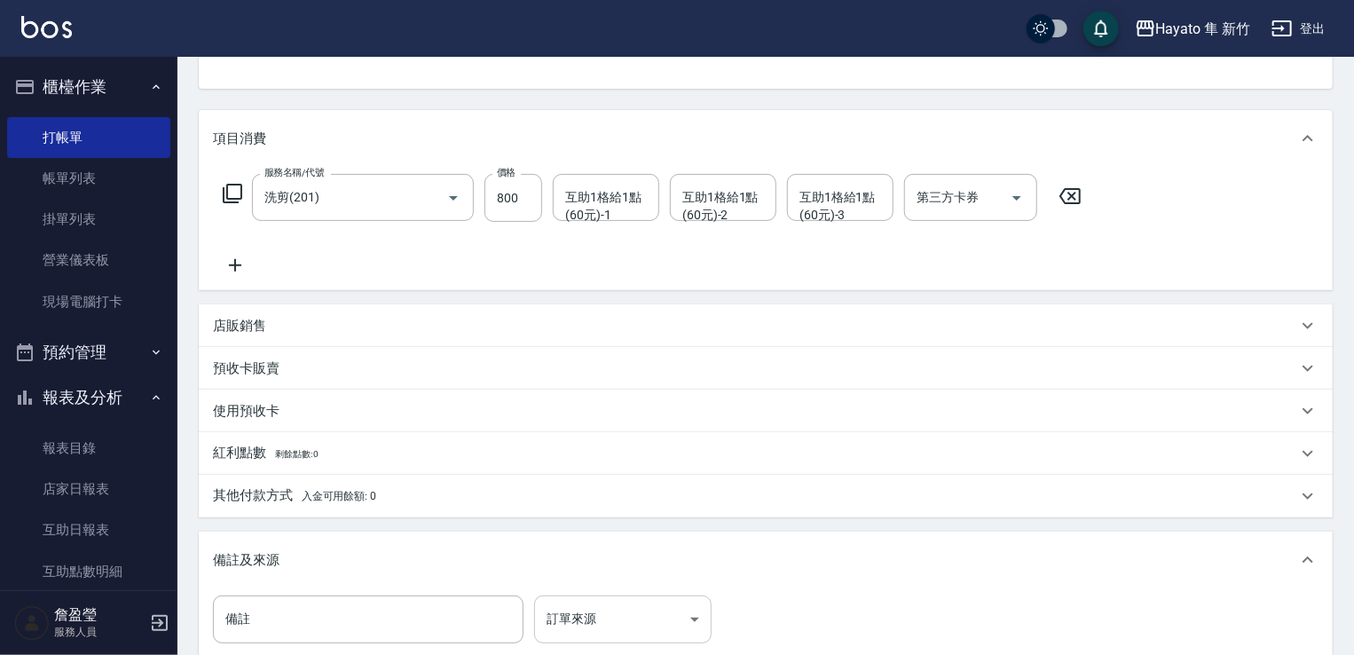
click at [671, 613] on body "Hayato 隼 新竹 登出 櫃檯作業 打帳單 帳單列表 掛單列表 營業儀表板 現場電腦打卡 預約管理 預約管理 報表及分析 報表目錄 店家日報表 互助日報表…" at bounding box center [677, 347] width 1354 height 1049
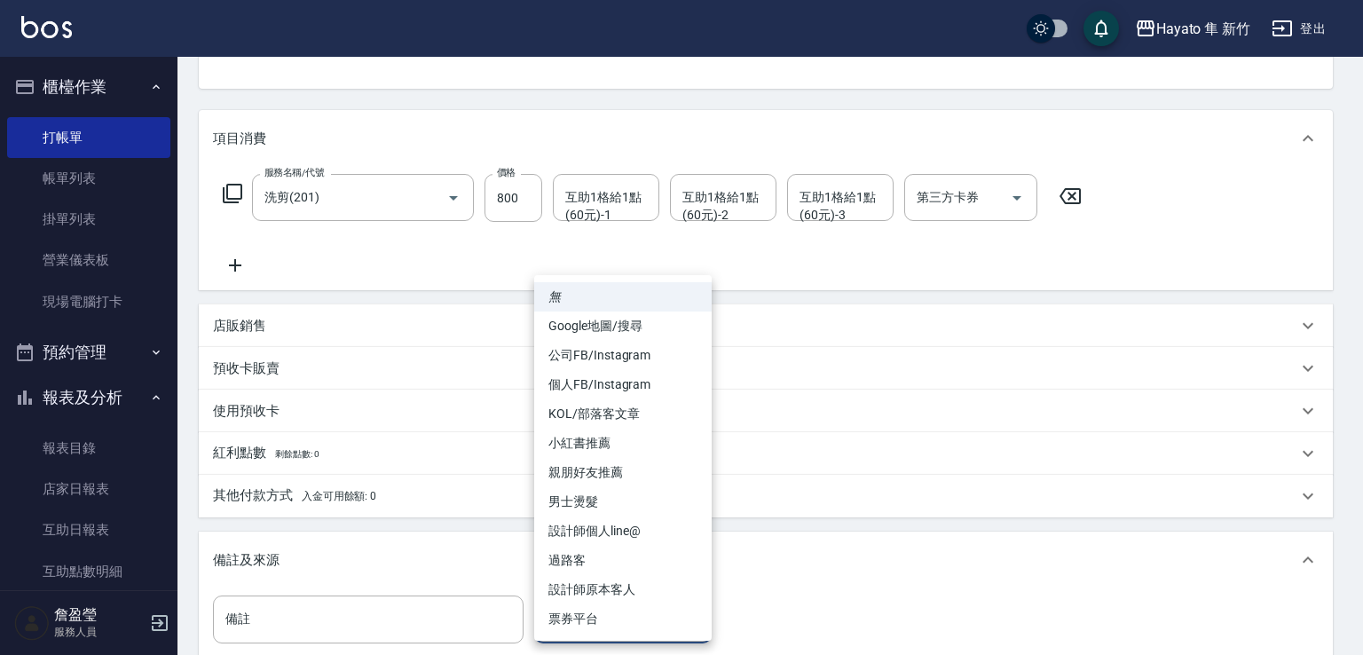
click at [667, 589] on li "設計師原本客人" at bounding box center [622, 589] width 177 height 29
type input "設計師原本客人"
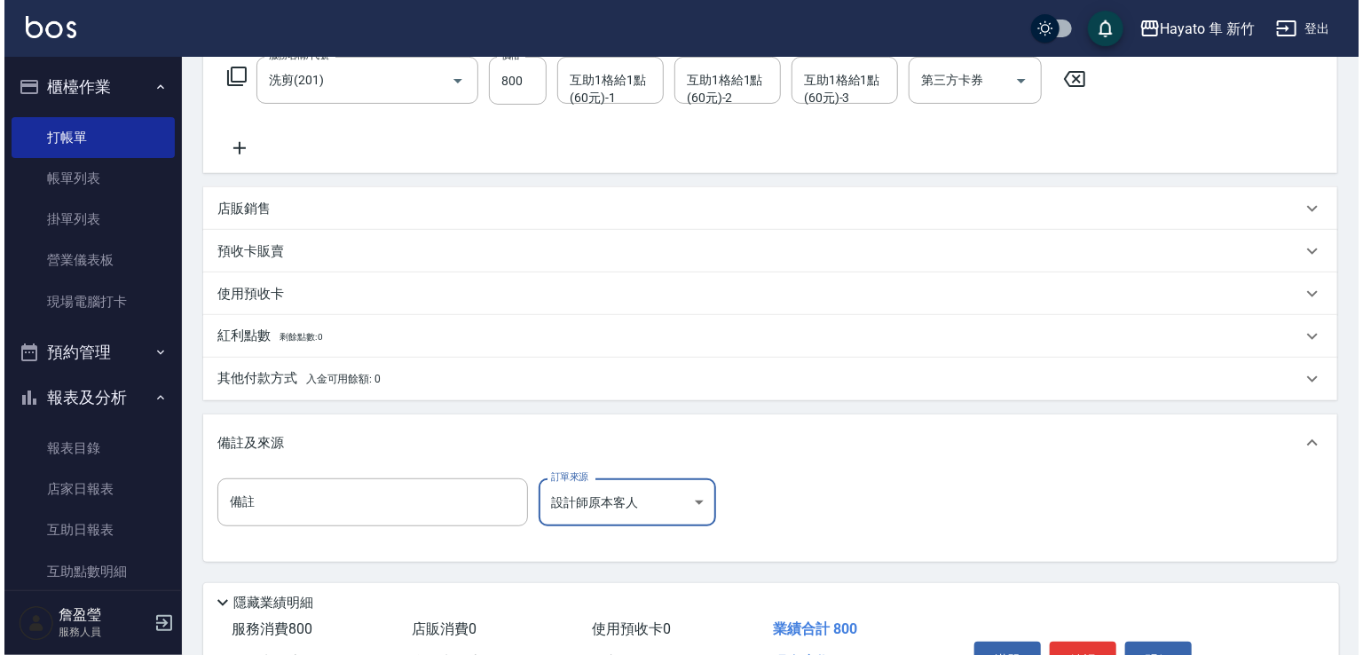
scroll to position [400, 0]
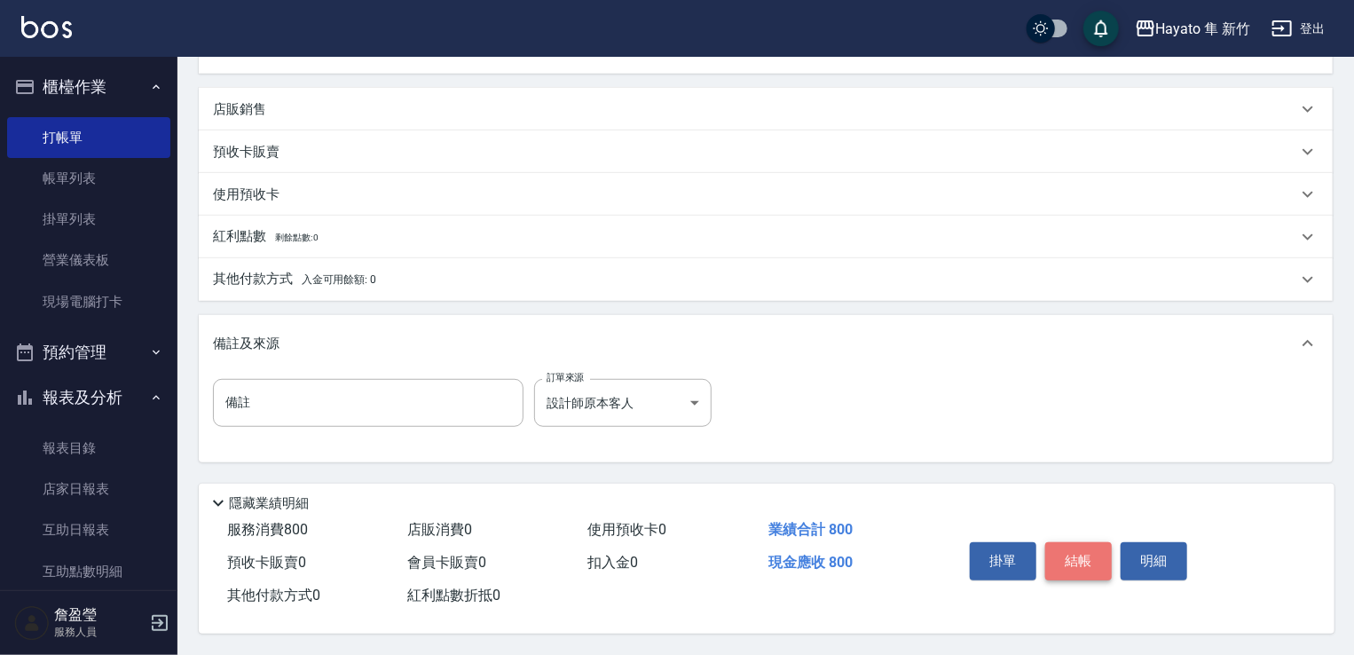
click at [1097, 562] on button "結帳" at bounding box center [1078, 560] width 67 height 37
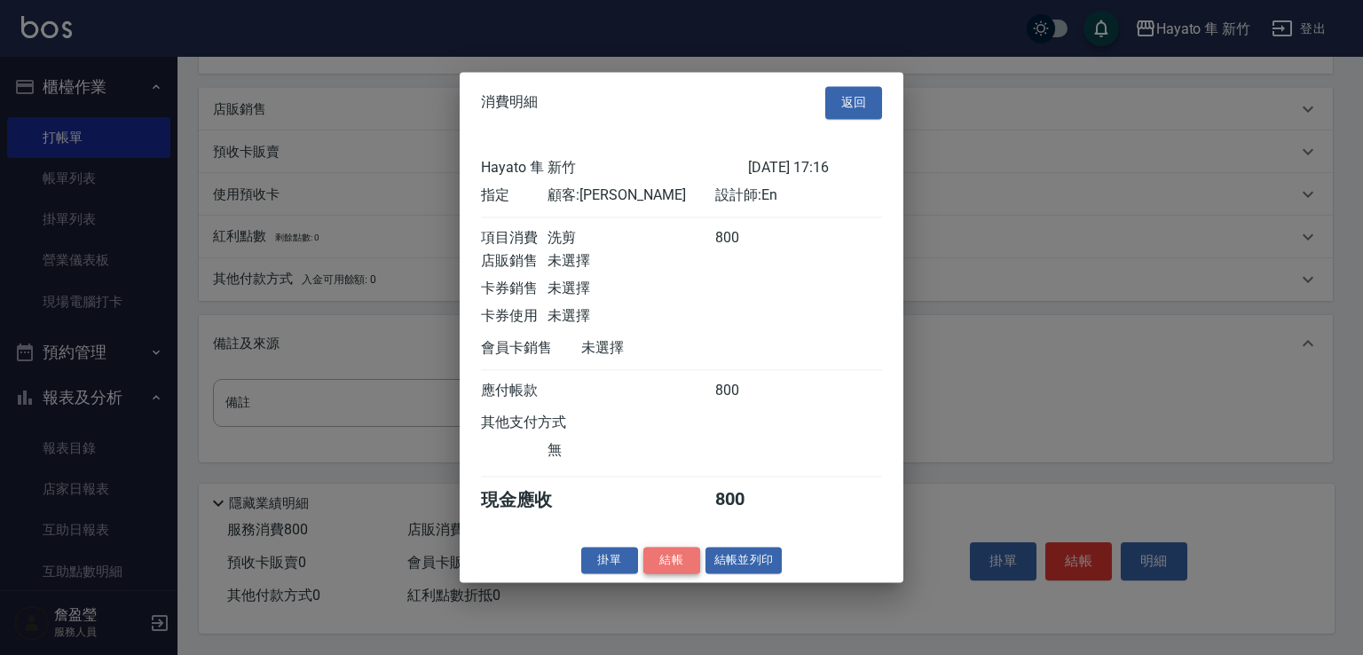
click at [692, 563] on button "結帳" at bounding box center [671, 561] width 57 height 28
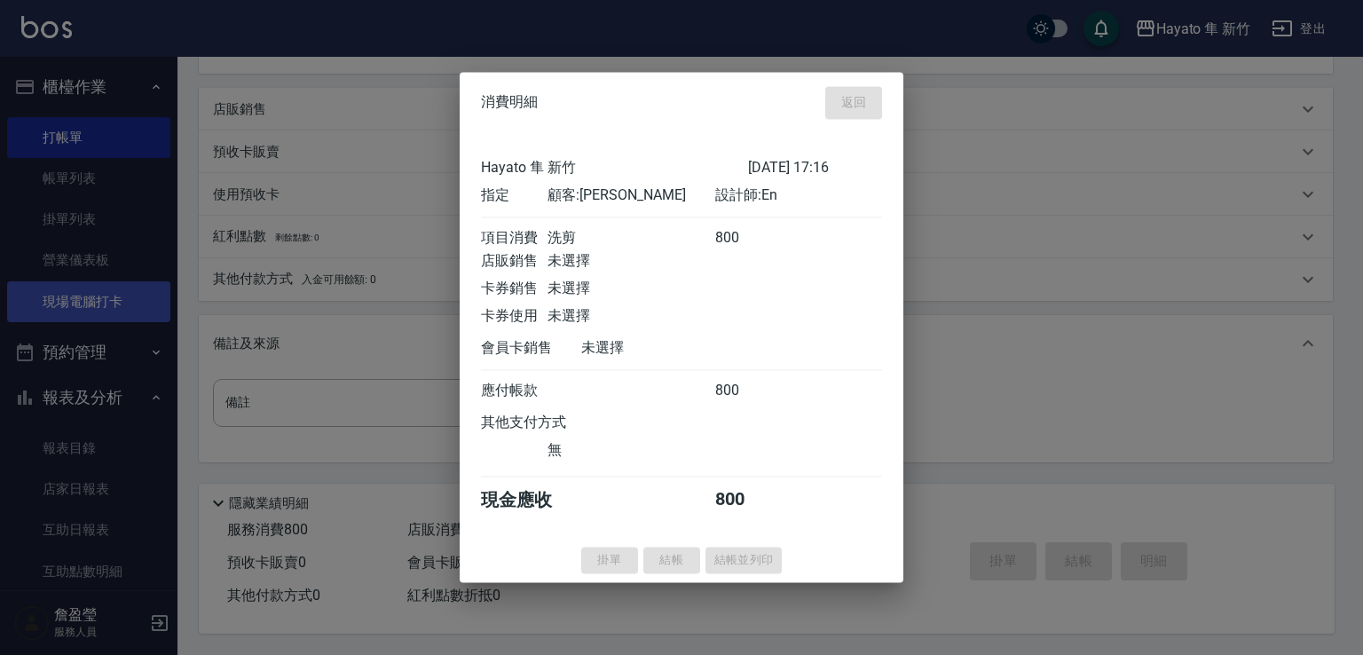
type input "[DATE] 17:17"
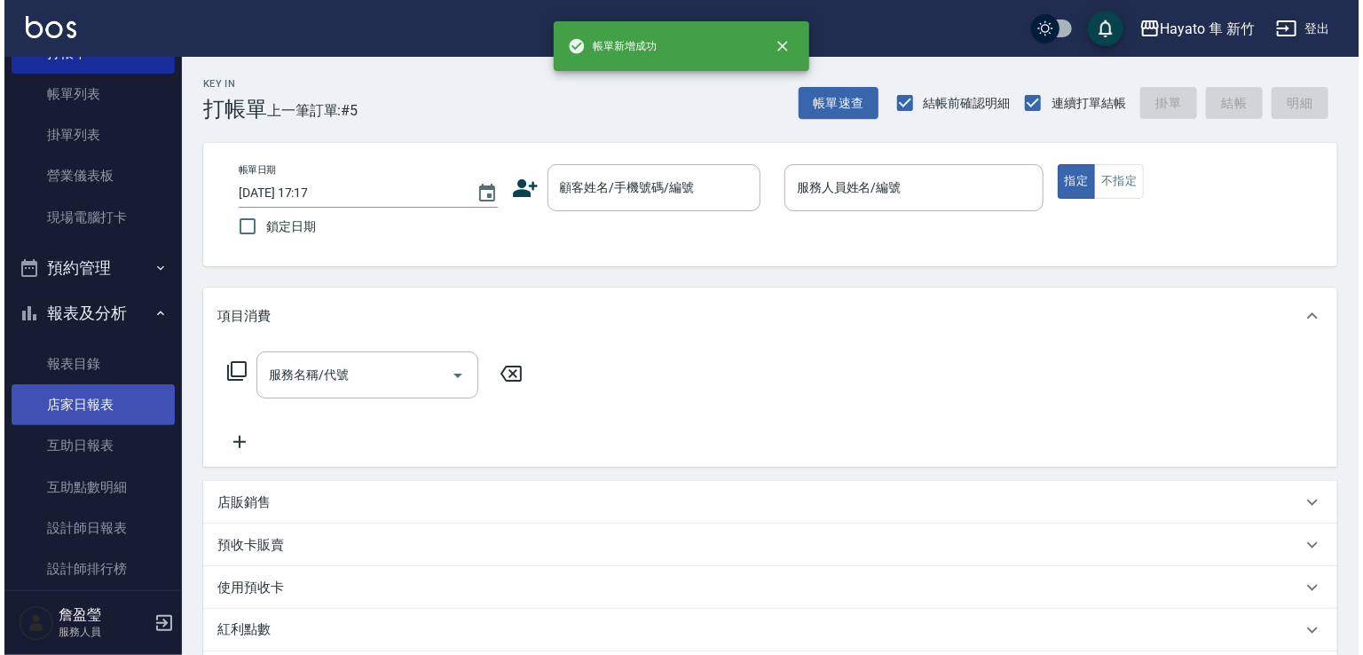
scroll to position [355, 0]
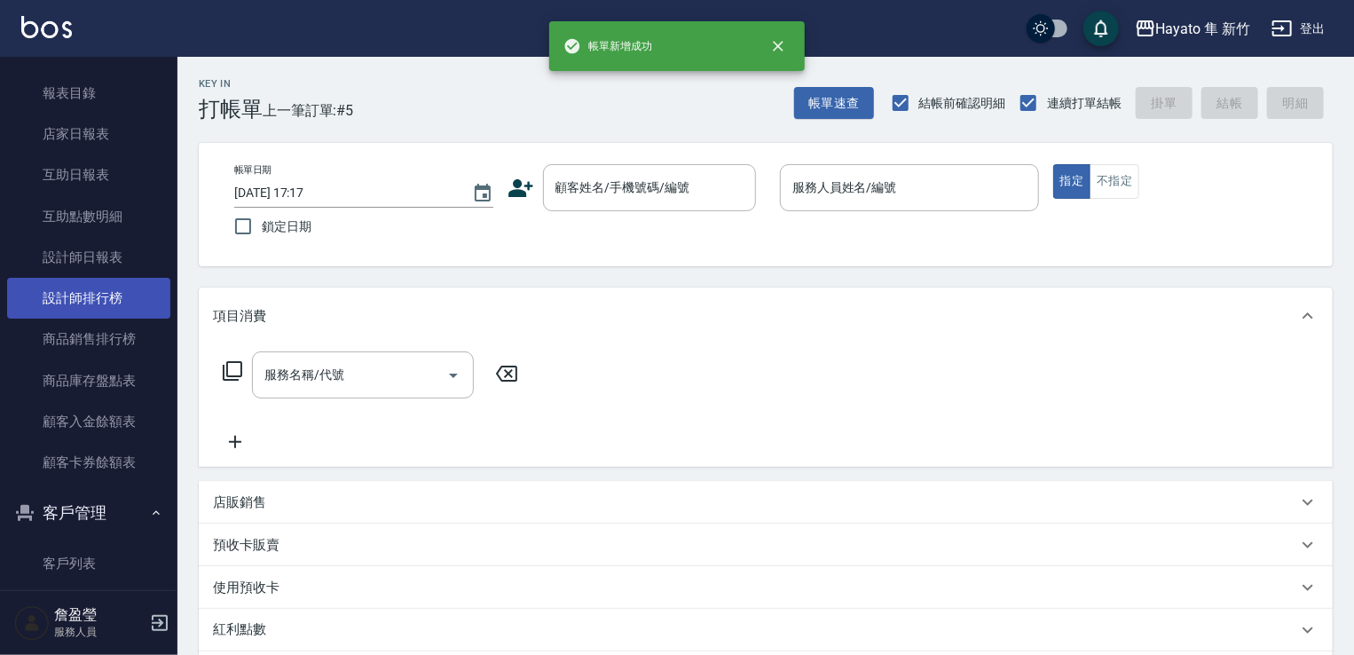
click at [85, 296] on link "設計師排行榜" at bounding box center [88, 298] width 163 height 41
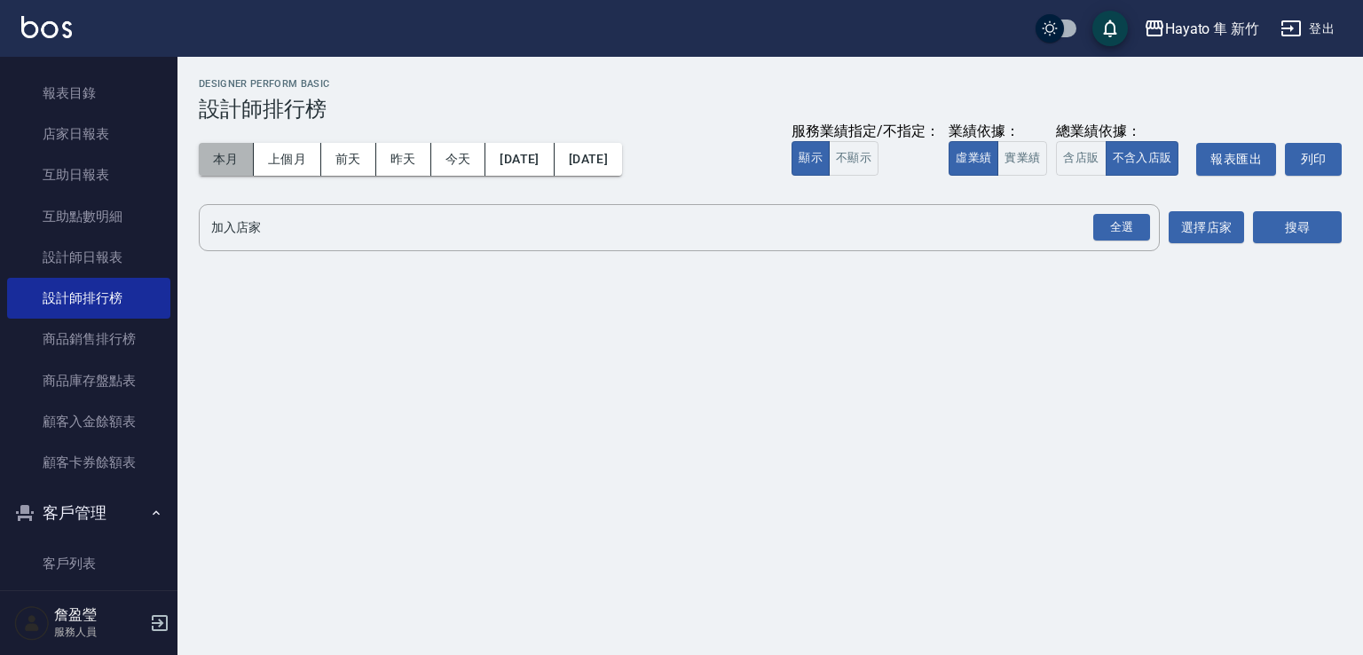
click at [216, 163] on button "本月" at bounding box center [226, 159] width 55 height 33
drag, startPoint x: 1114, startPoint y: 237, endPoint x: 1124, endPoint y: 234, distance: 10.1
click at [1120, 234] on div "全選" at bounding box center [1121, 228] width 57 height 28
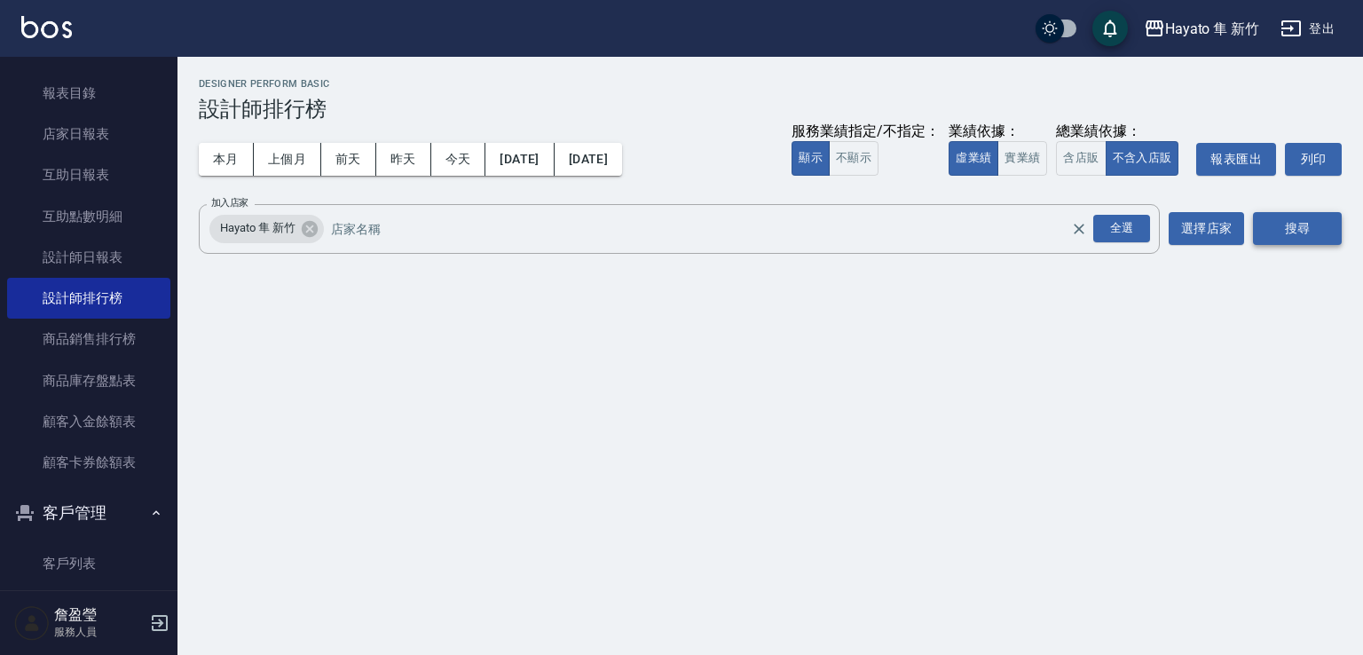
click at [1318, 234] on button "搜尋" at bounding box center [1297, 228] width 89 height 33
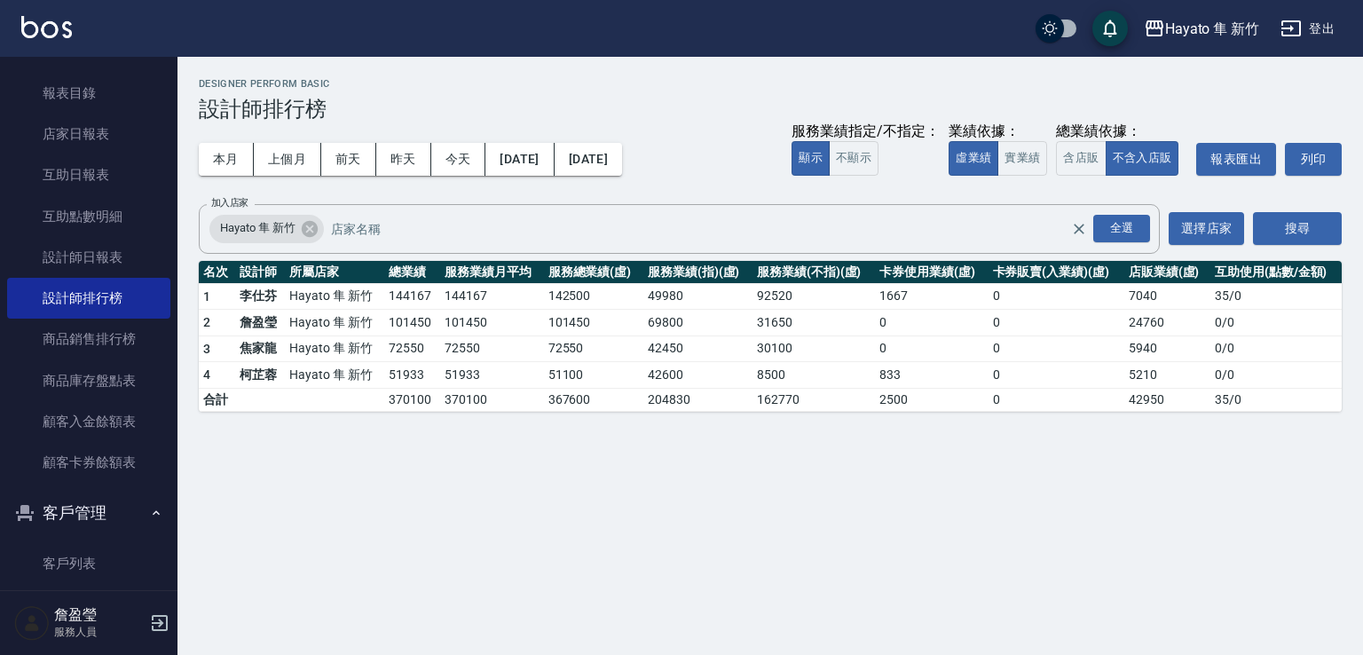
click at [1353, 278] on div "Hayato 隼 新竹 [DATE] - [DATE] 設計師排行榜 列印時間： [DATE][PHONE_NUMBER]:17 Designer Perfo…" at bounding box center [769, 245] width 1185 height 376
